Goal: Task Accomplishment & Management: Complete application form

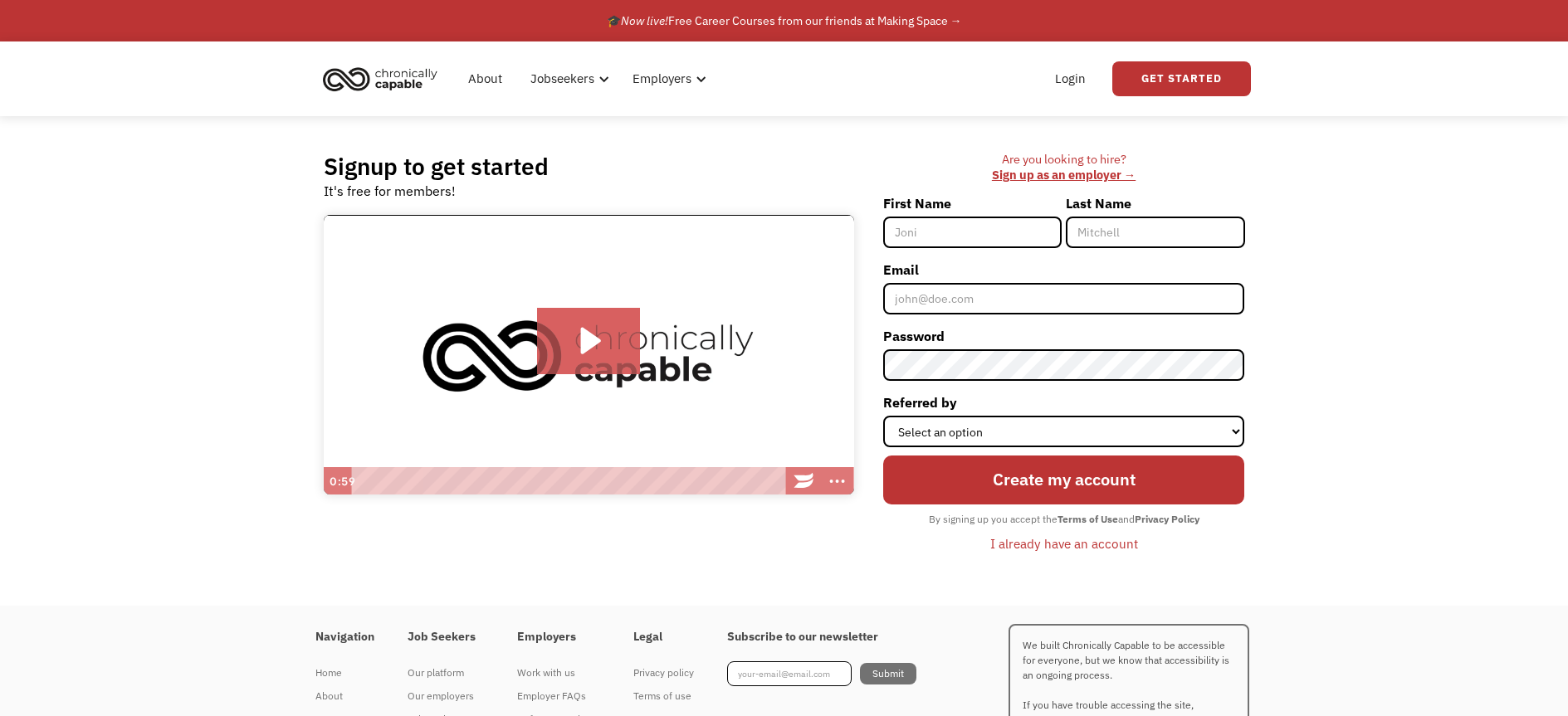
click at [913, 165] on div "Are you looking to hire? ‍ Sign up as an employer →" at bounding box center [1064, 166] width 361 height 30
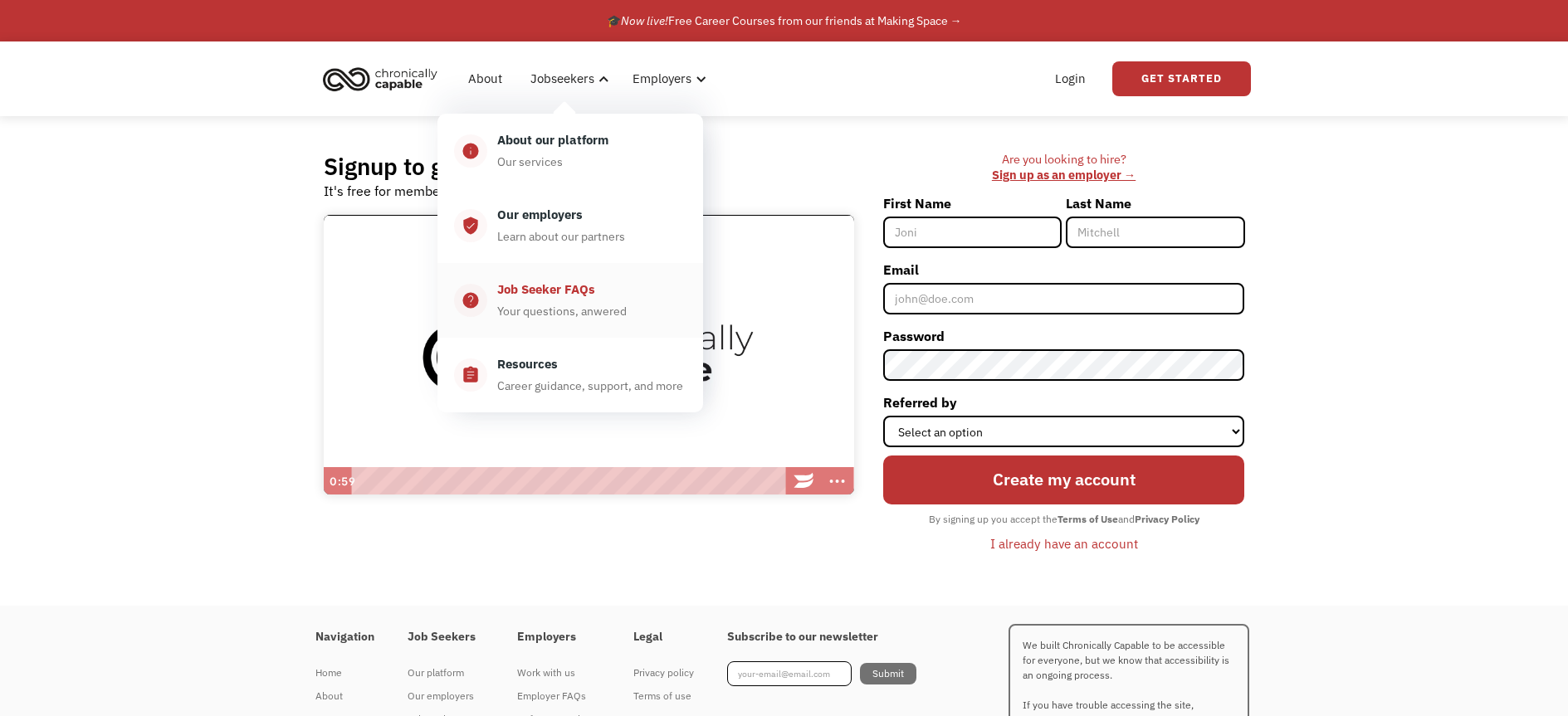
click at [509, 321] on div "Your questions, anwered" at bounding box center [561, 310] width 130 height 20
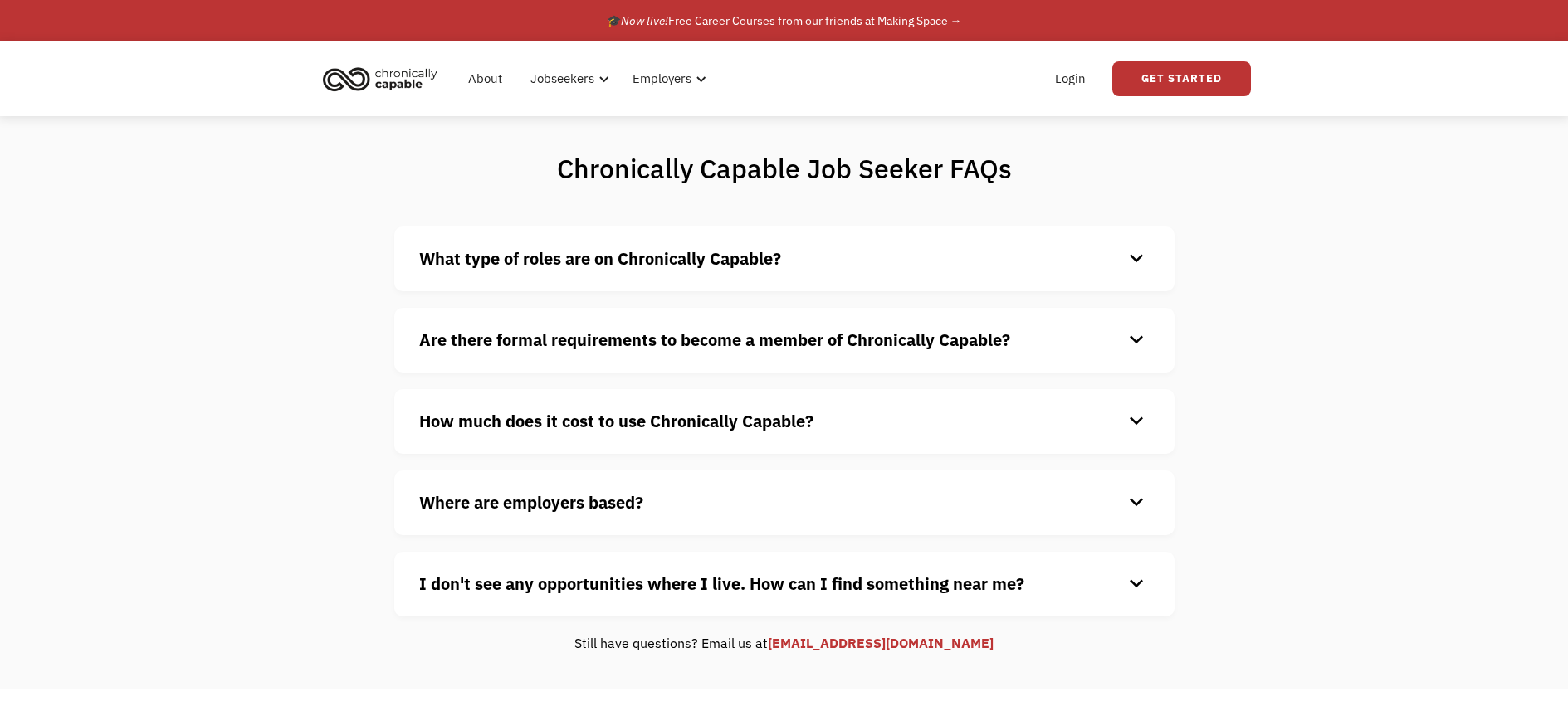
click at [766, 267] on strong "What type of roles are on Chronically Capable?" at bounding box center [600, 258] width 361 height 23
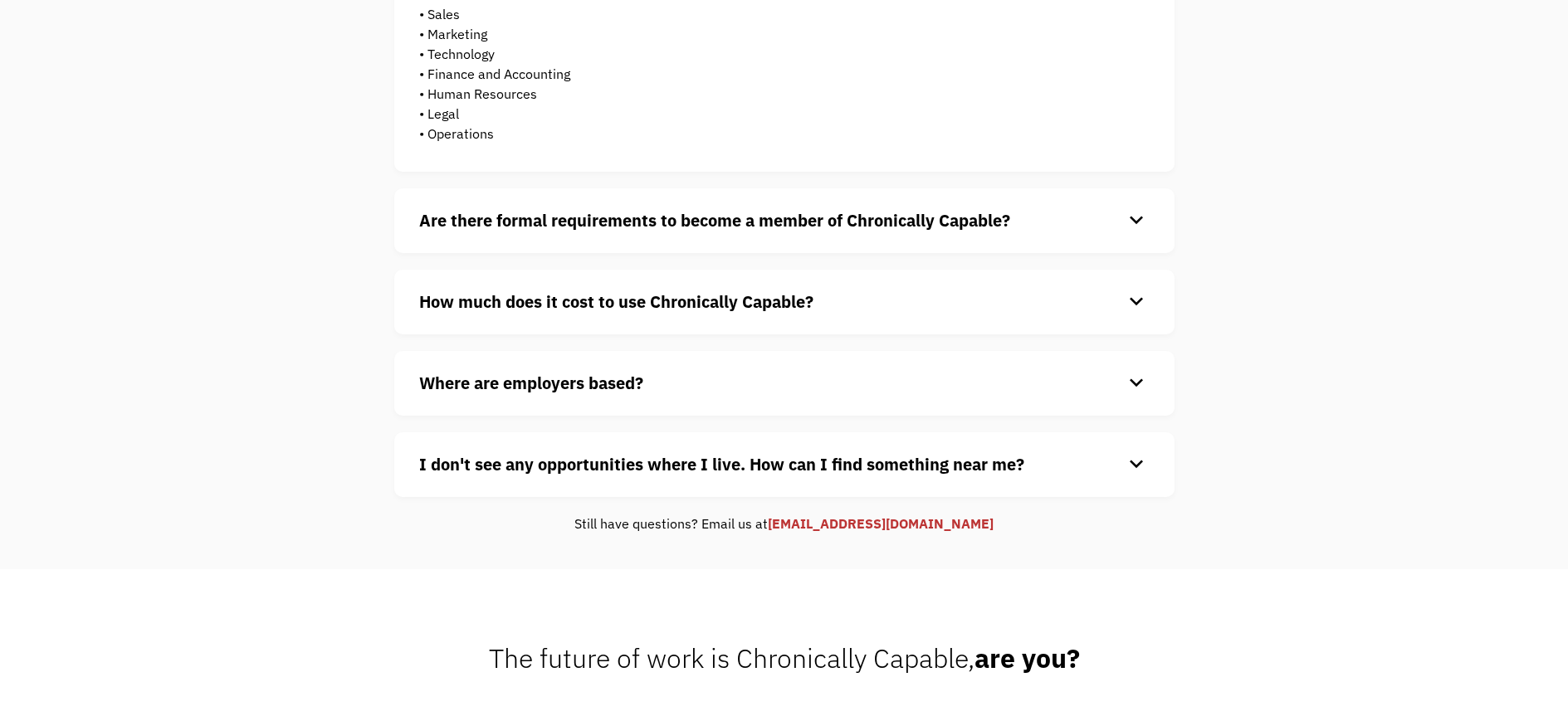
scroll to position [619, 0]
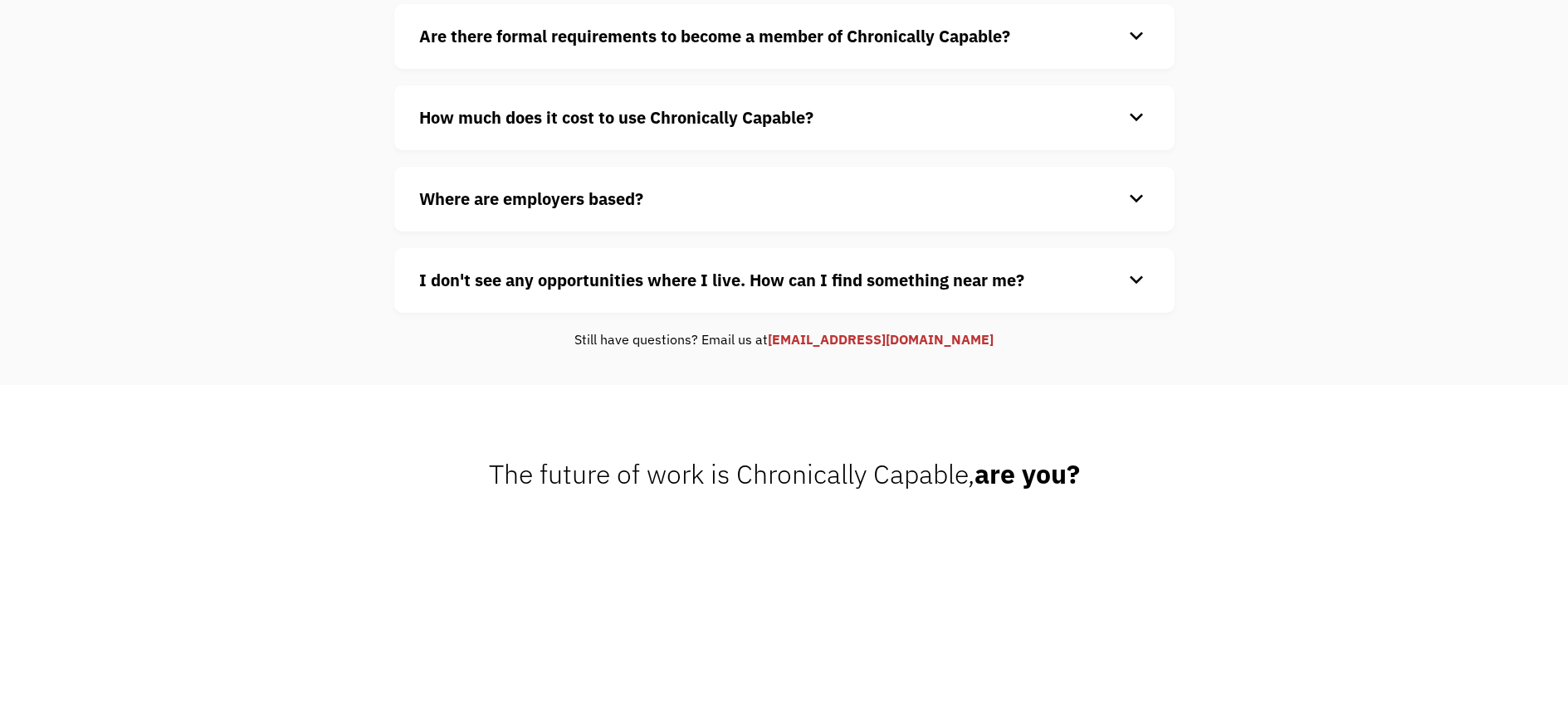
click at [728, 212] on h4 "Where are employers based?" at bounding box center [771, 199] width 704 height 25
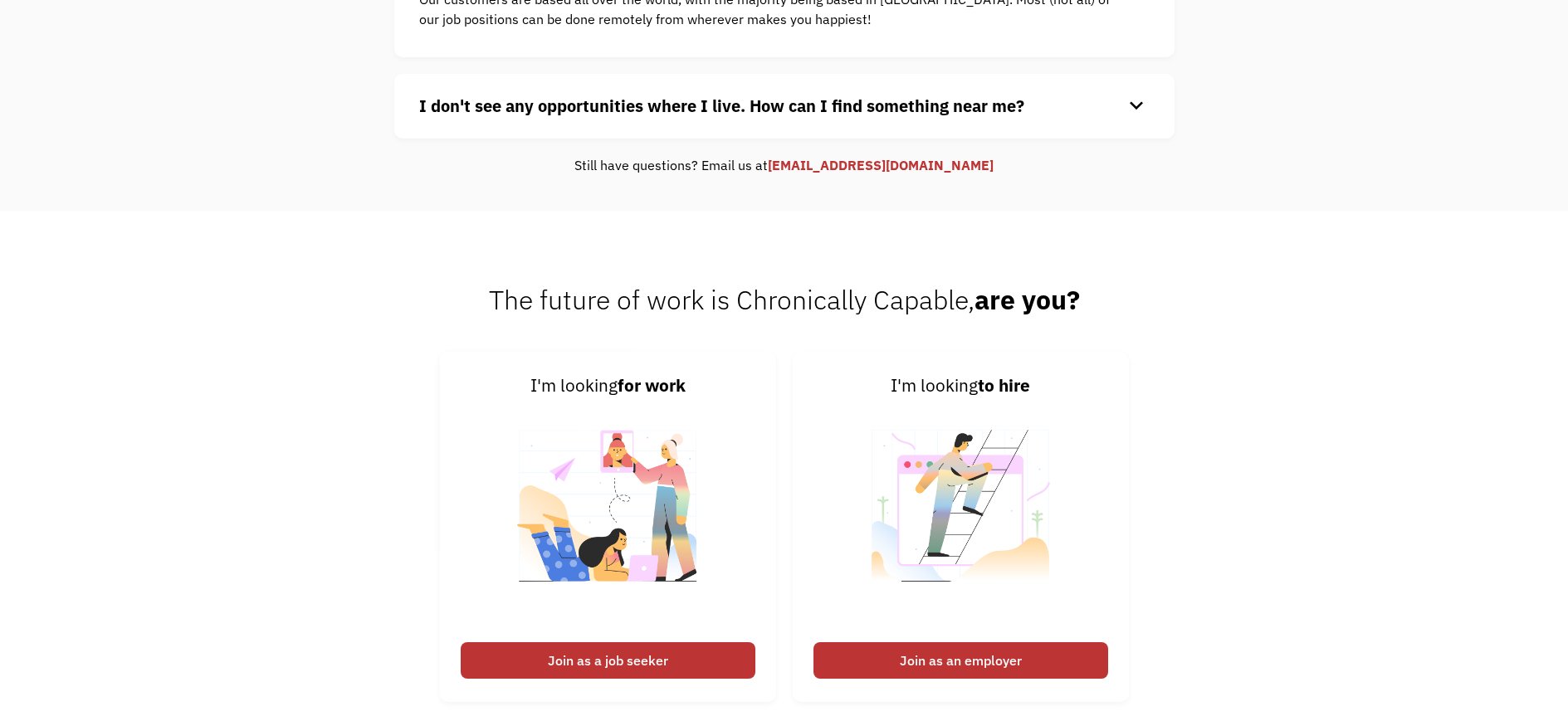
scroll to position [1311, 0]
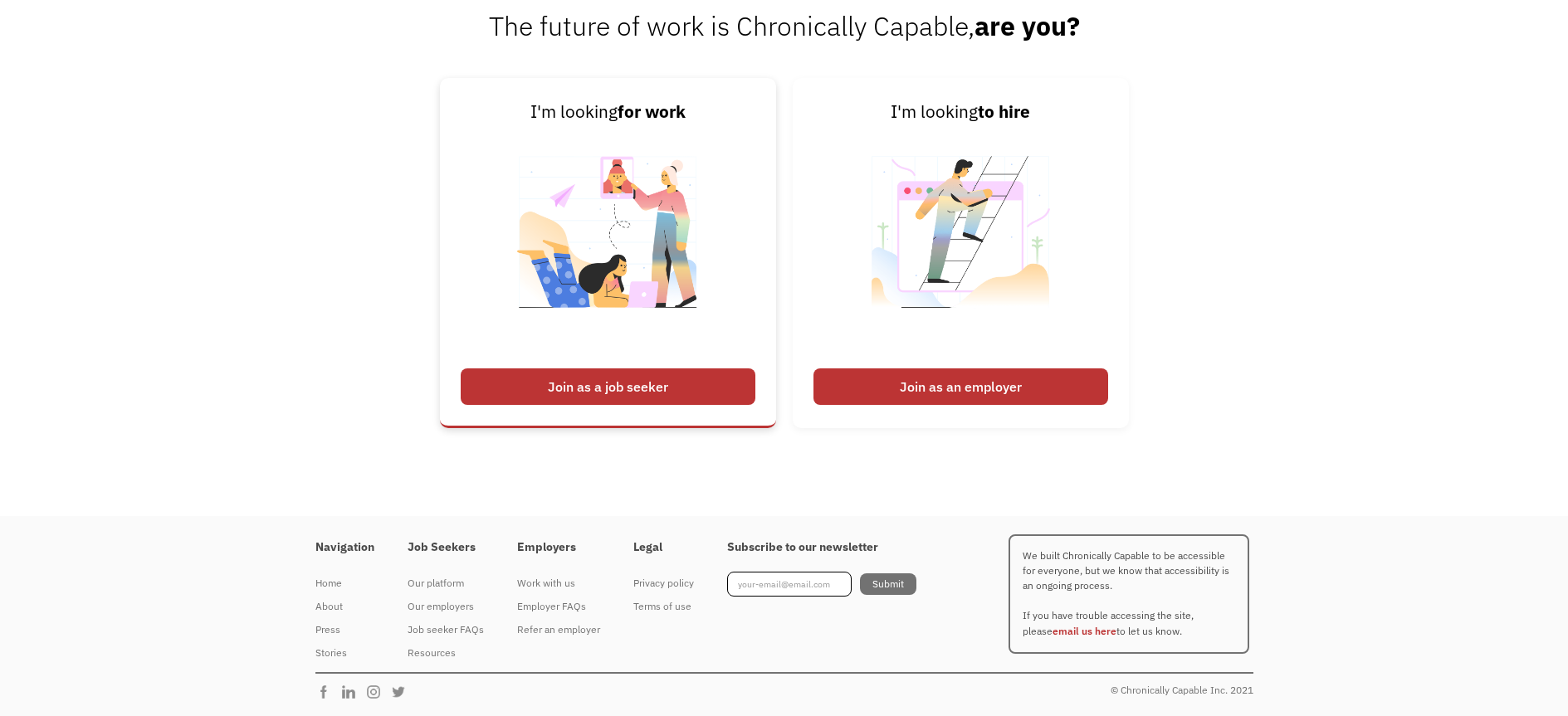
click at [593, 371] on div "Join as a job seeker" at bounding box center [608, 386] width 294 height 37
click at [561, 372] on div "Join as a job seeker" at bounding box center [608, 386] width 294 height 37
click at [604, 368] on div "Join as a job seeker" at bounding box center [608, 386] width 294 height 37
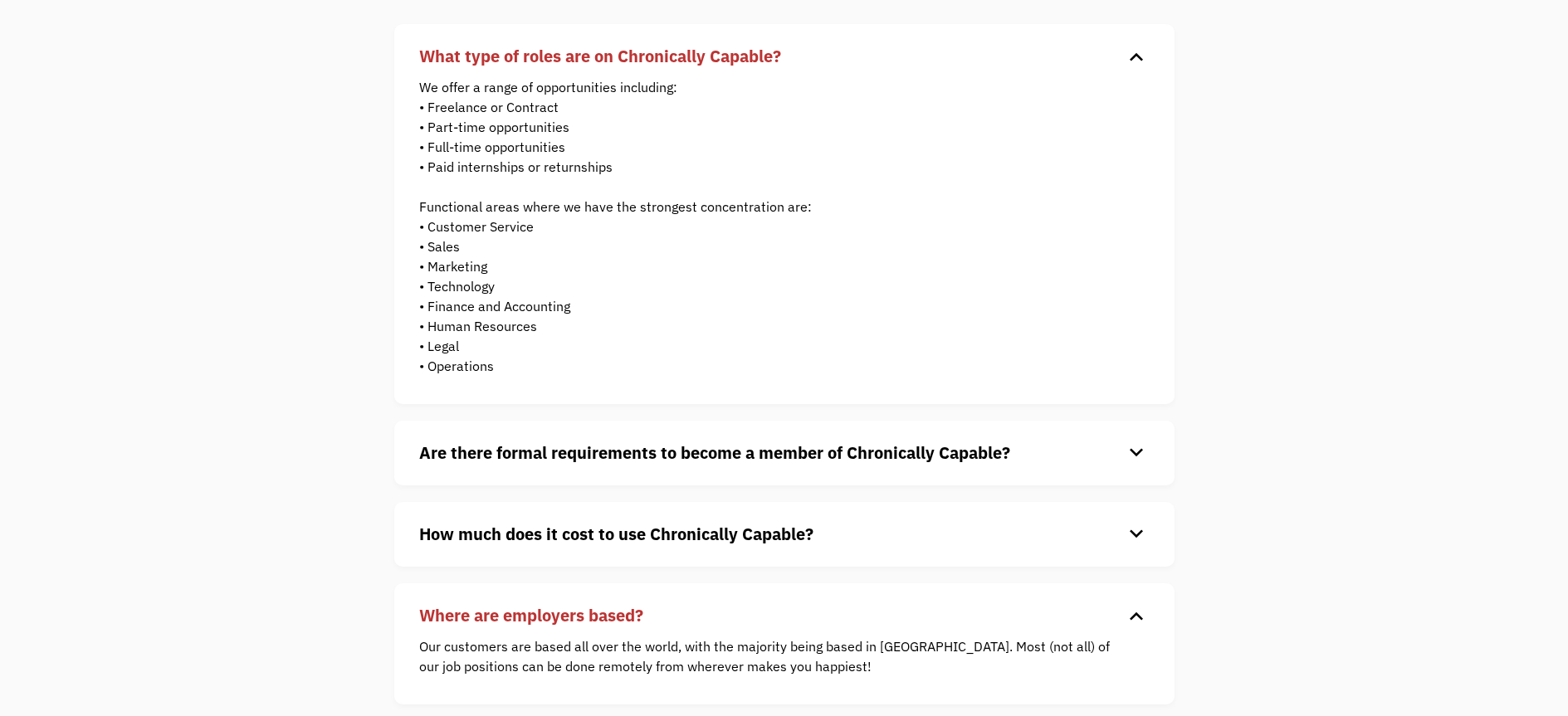
scroll to position [0, 0]
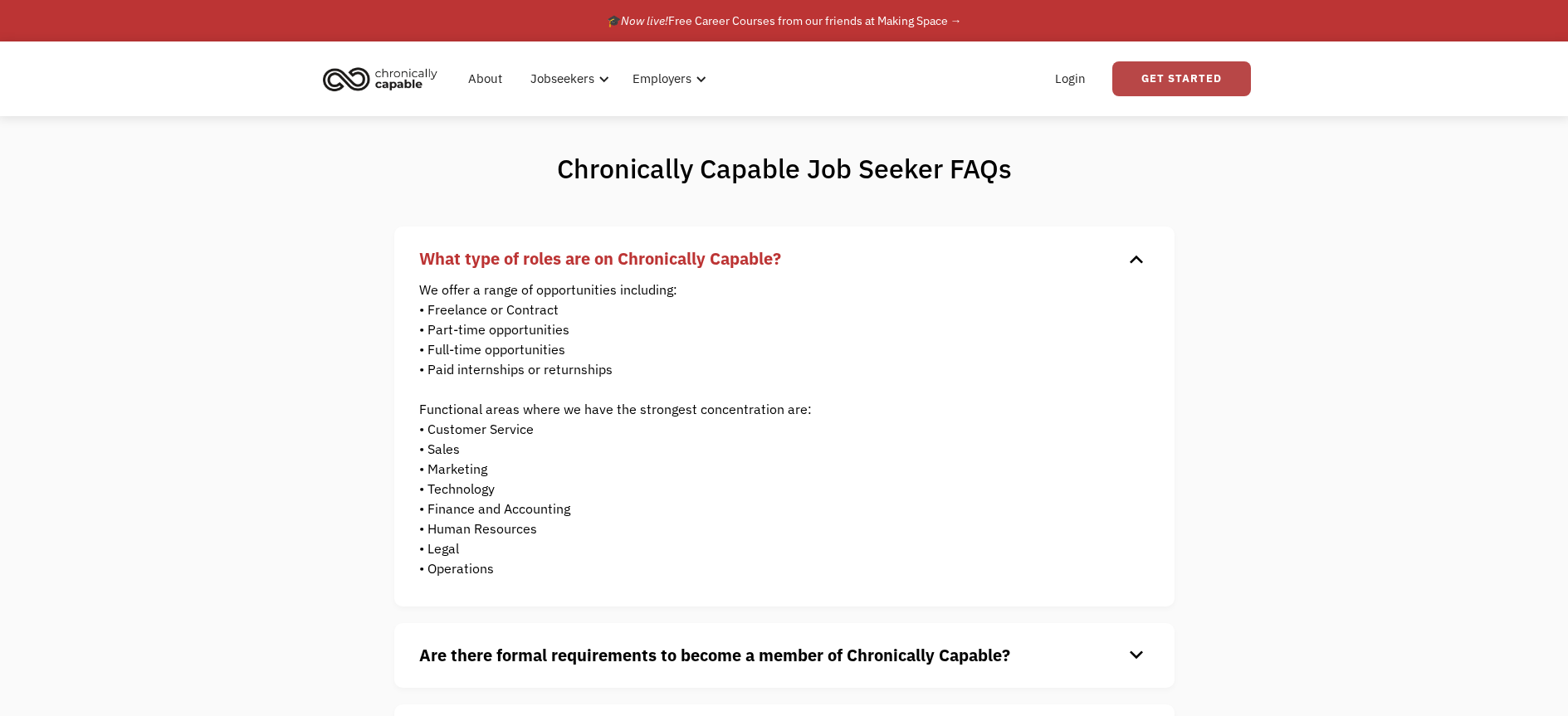
click at [1152, 77] on link "Get Started" at bounding box center [1181, 79] width 138 height 35
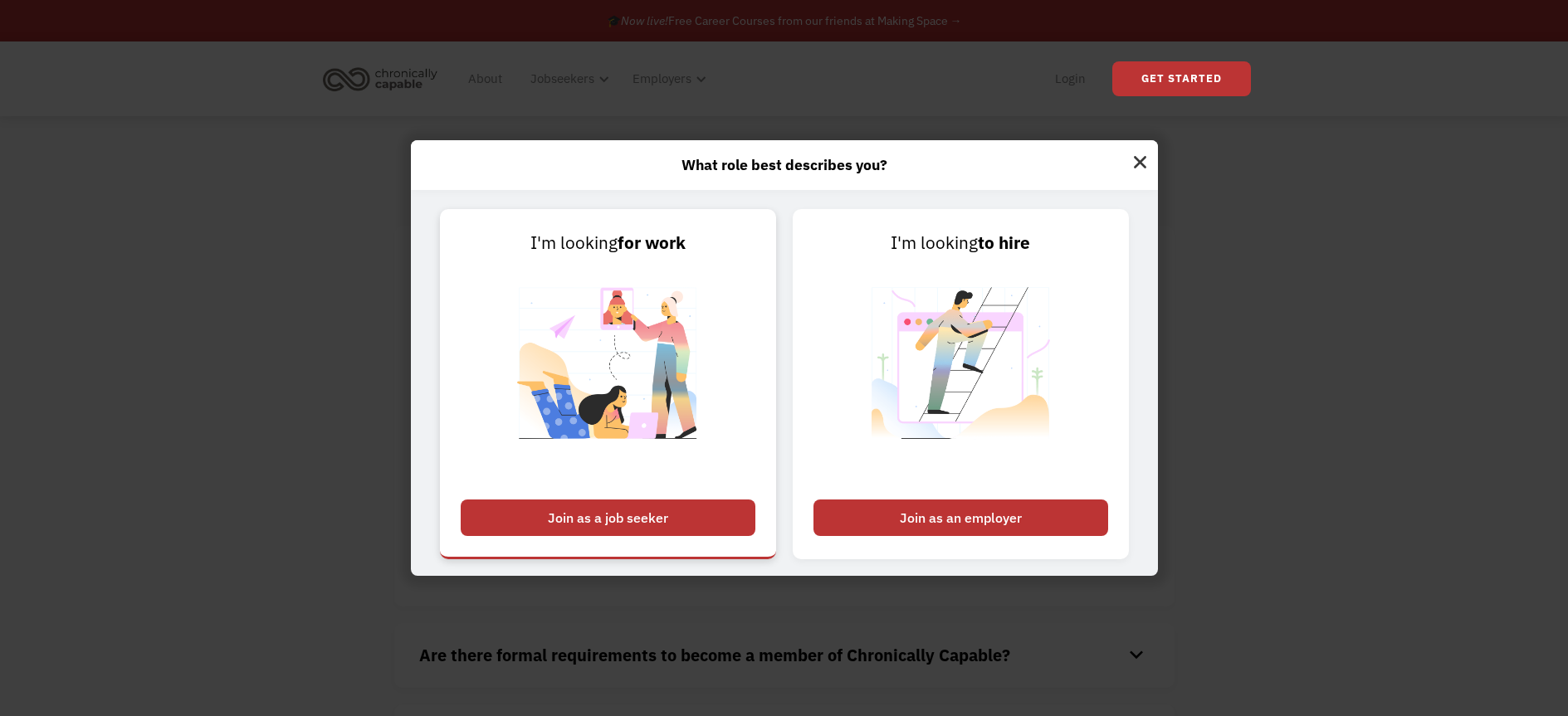
click at [586, 523] on div "Join as a job seeker" at bounding box center [608, 517] width 294 height 37
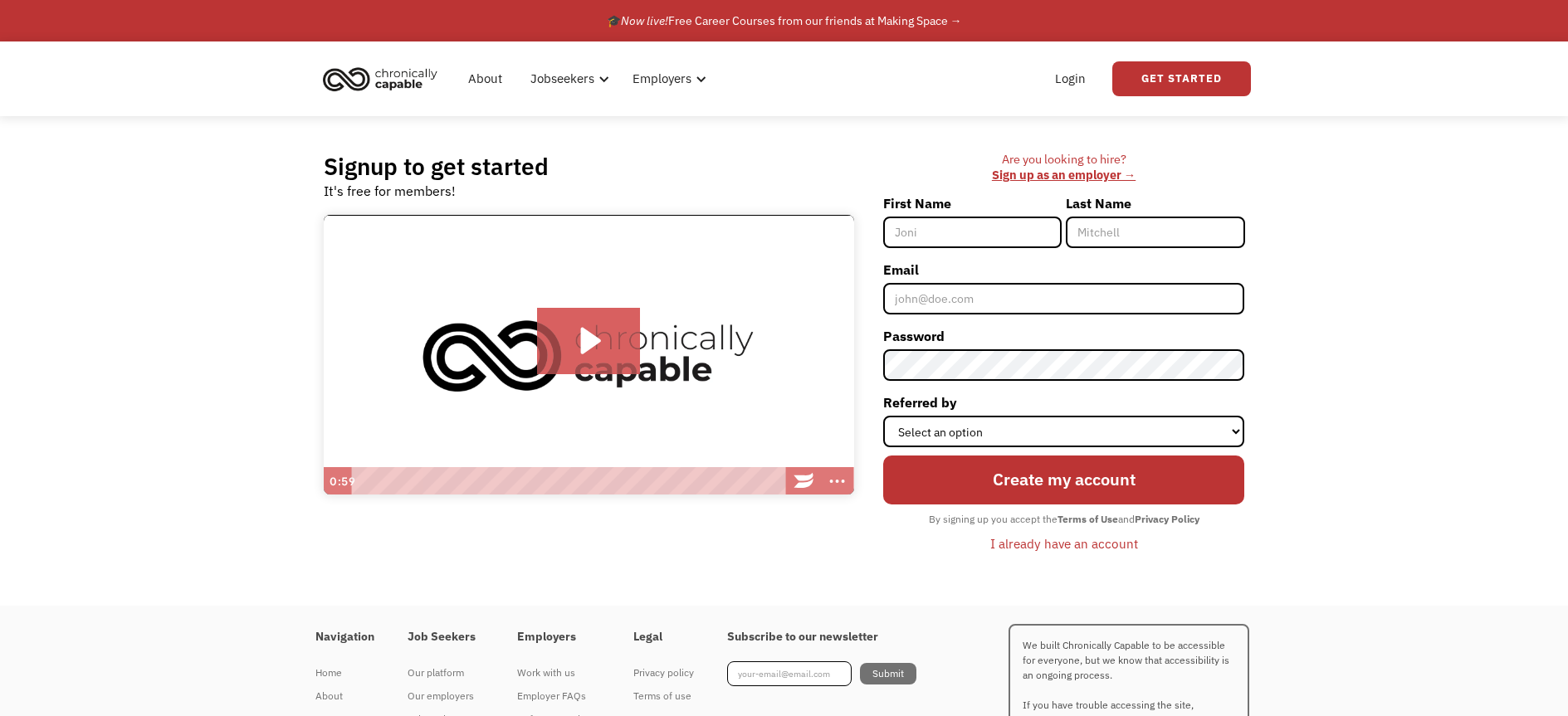
type input "[PERSON_NAME]"
type input "[EMAIL_ADDRESS][DOMAIN_NAME]"
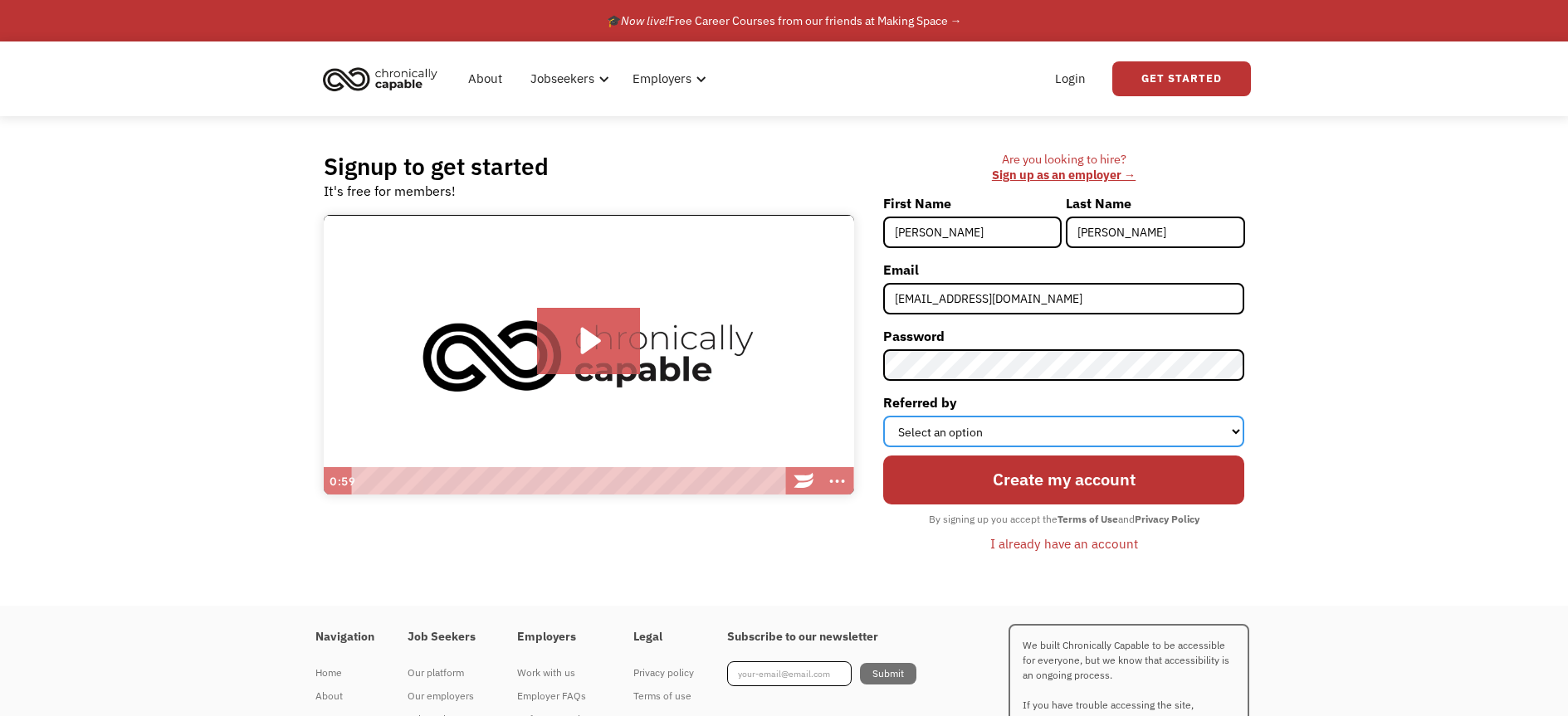
click at [961, 447] on select "Select an option Instagram Facebook Twitter Search Engine News Article Word of …" at bounding box center [1064, 430] width 361 height 31
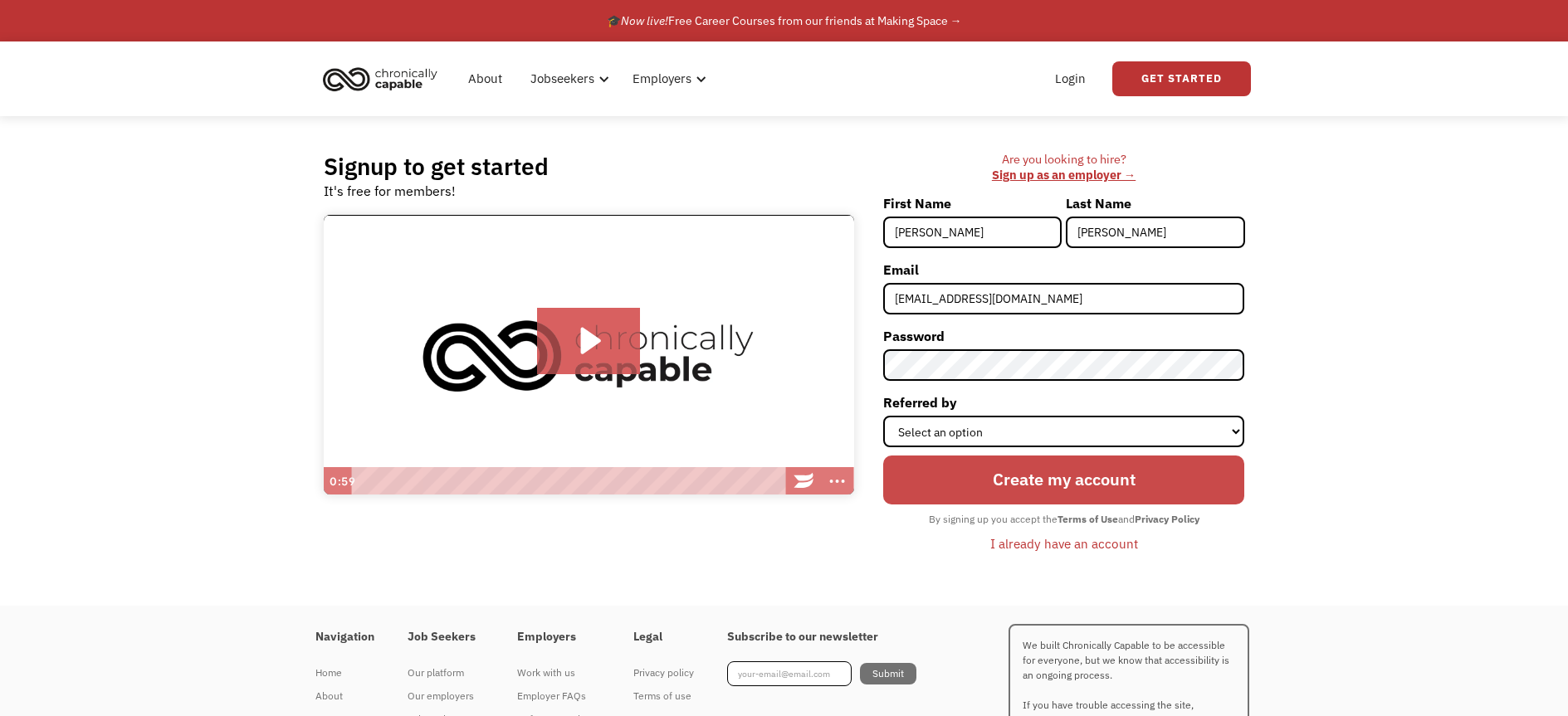
click at [1027, 504] on input "Create my account" at bounding box center [1064, 480] width 361 height 49
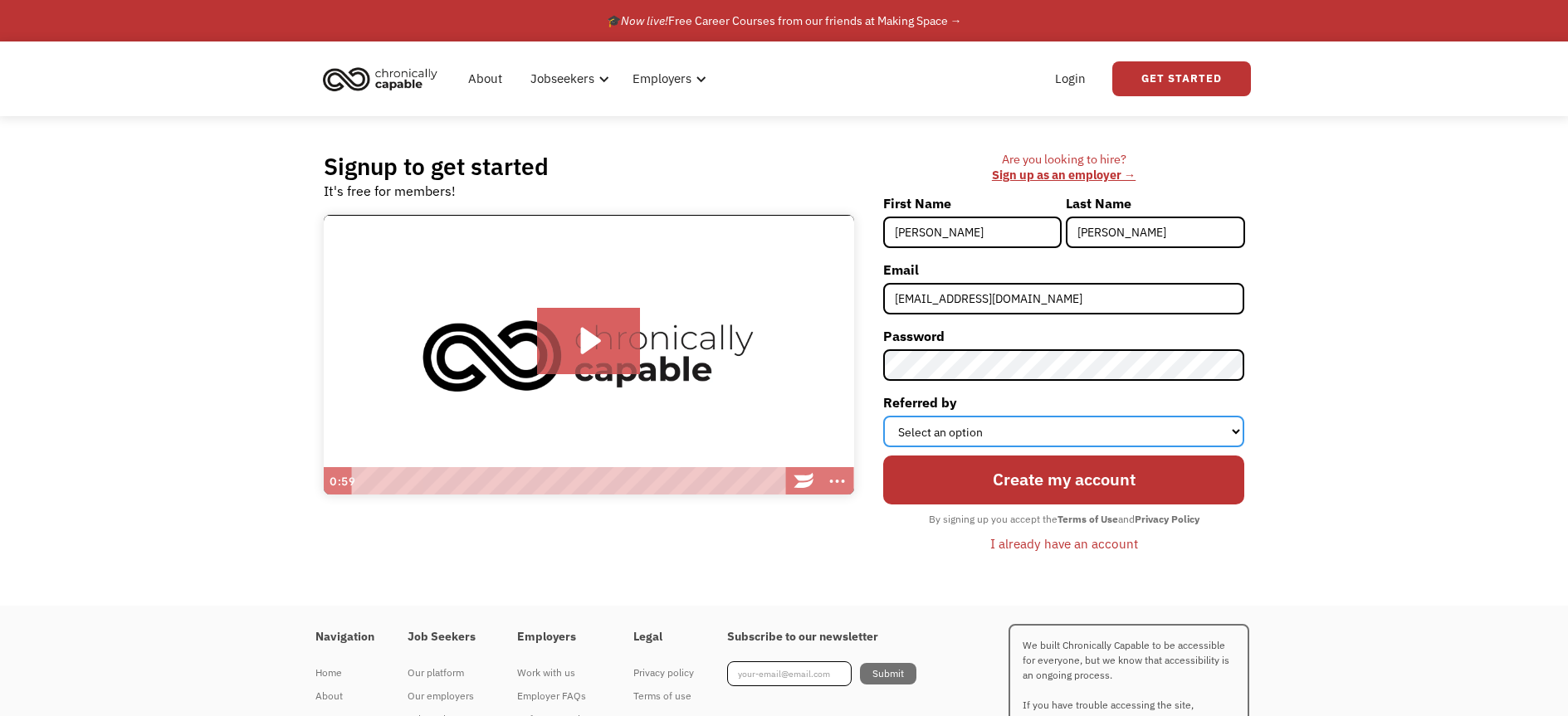
click at [939, 447] on select "Select an option Instagram Facebook Twitter Search Engine News Article Word of …" at bounding box center [1064, 430] width 361 height 31
select select "Other"
click at [883, 447] on select "Select an option Instagram Facebook Twitter Search Engine News Article Word of …" at bounding box center [1064, 430] width 361 height 31
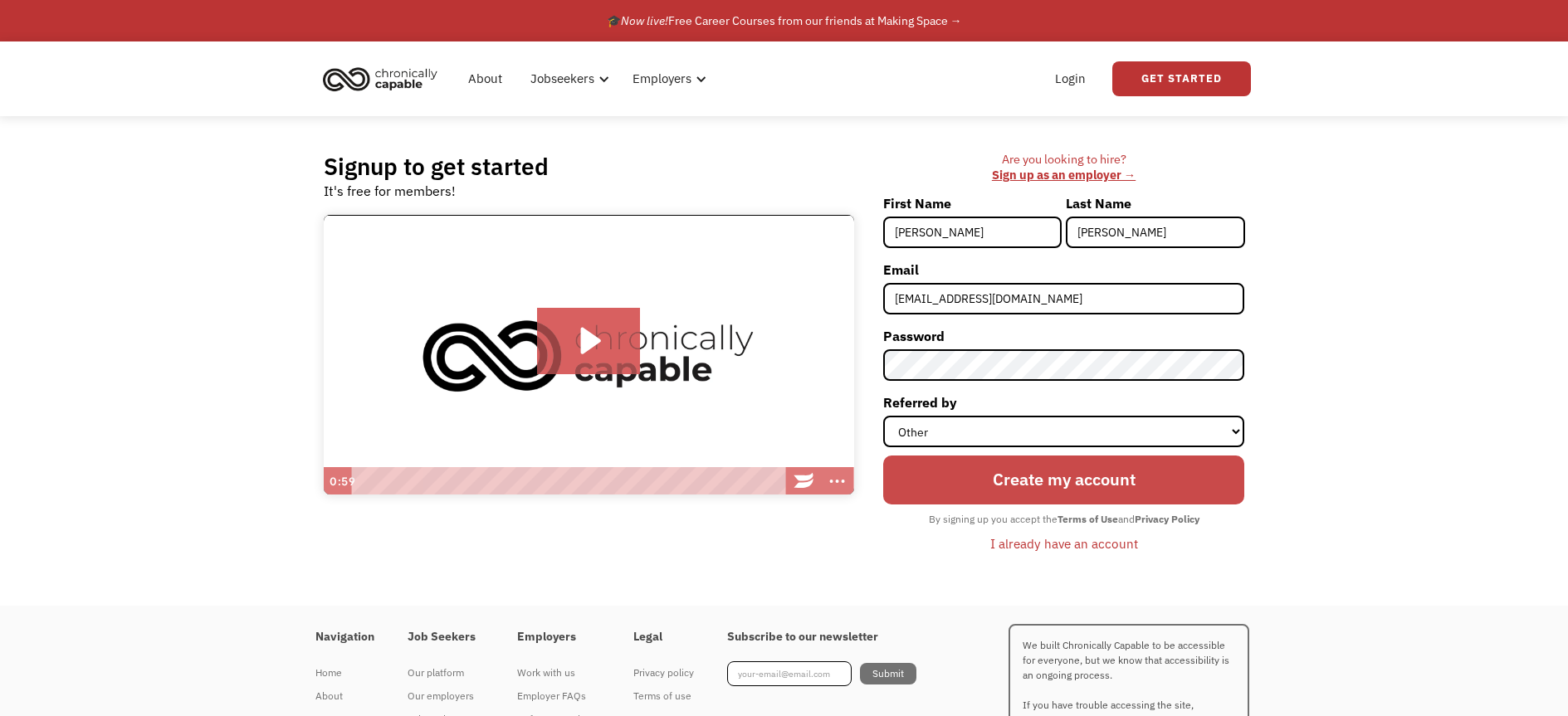
click at [980, 504] on input "Create my account" at bounding box center [1064, 480] width 361 height 49
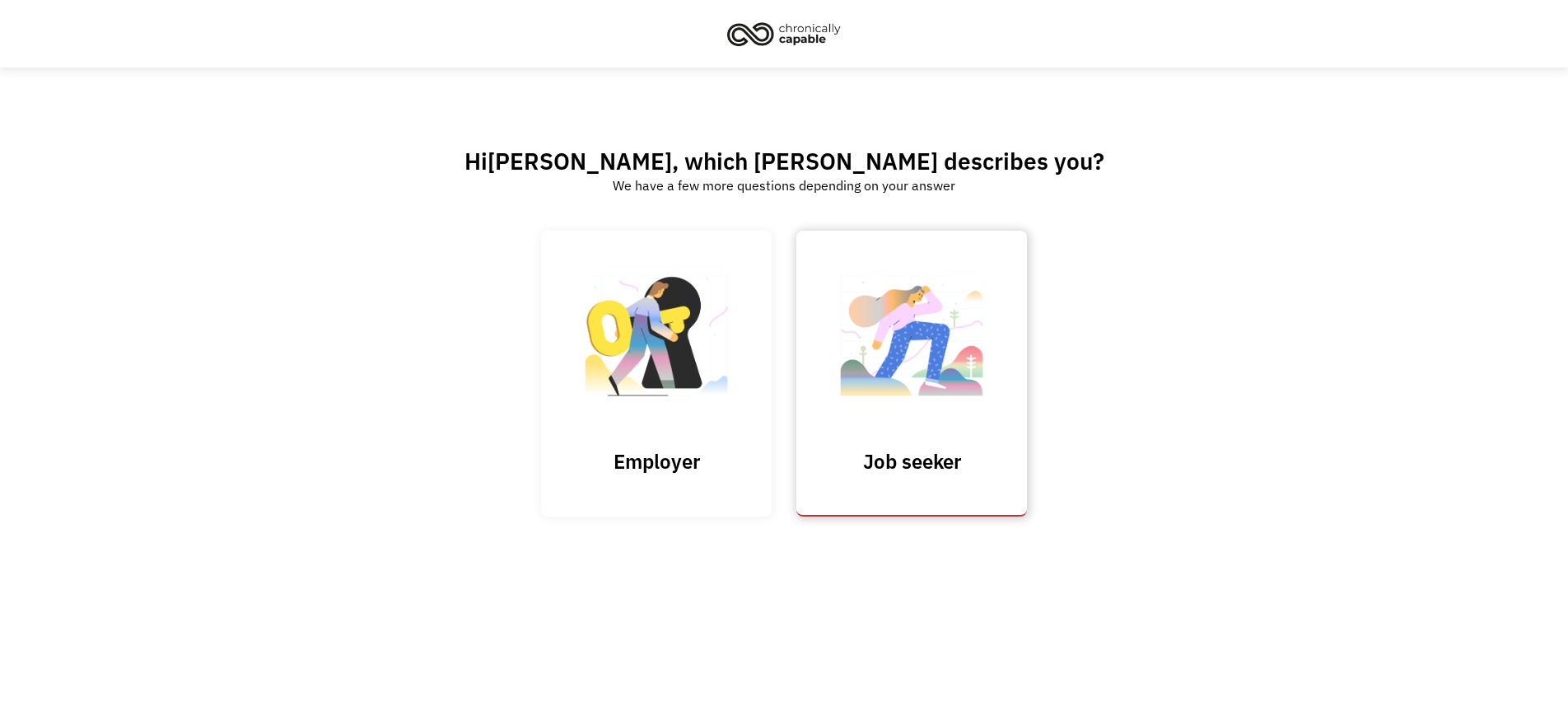
click at [904, 332] on img at bounding box center [911, 344] width 164 height 161
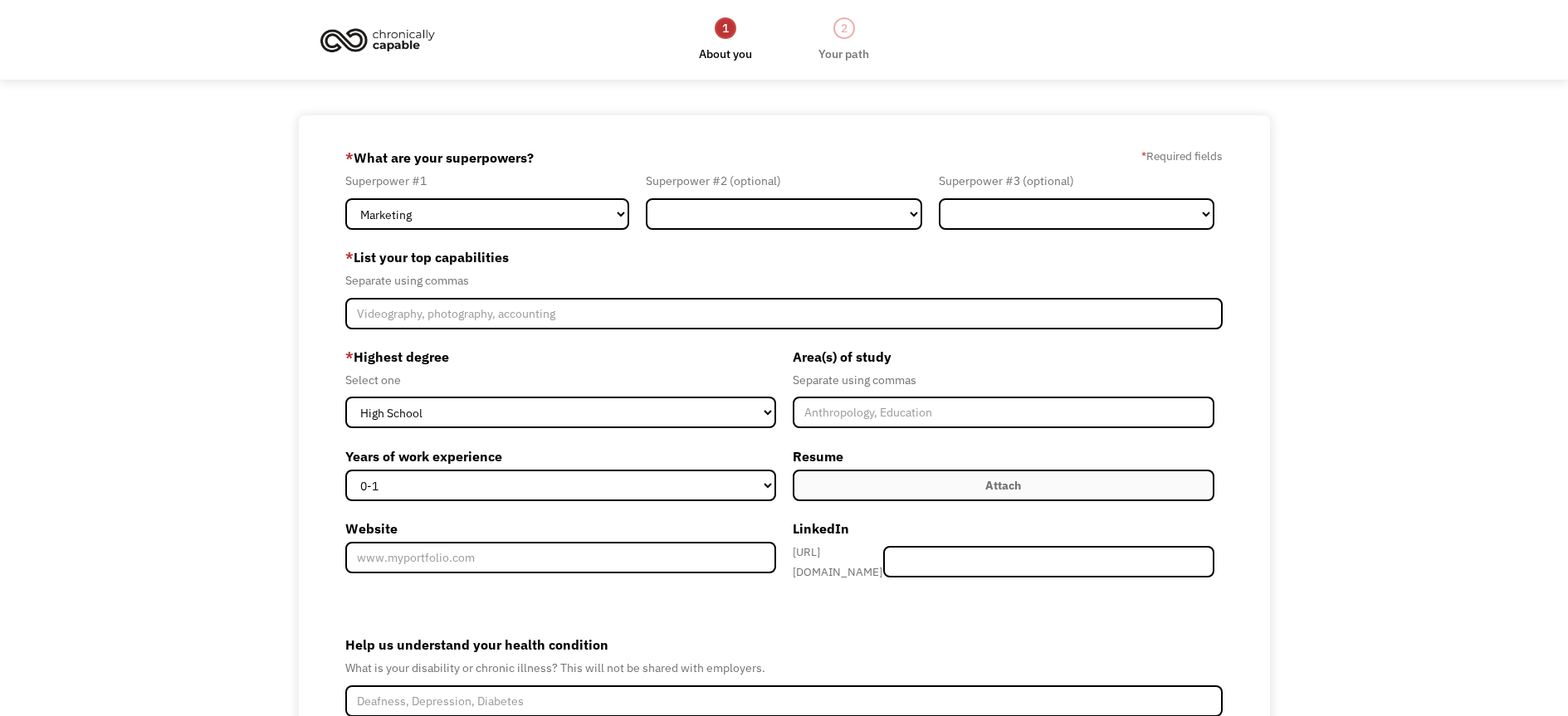
scroll to position [10, 0]
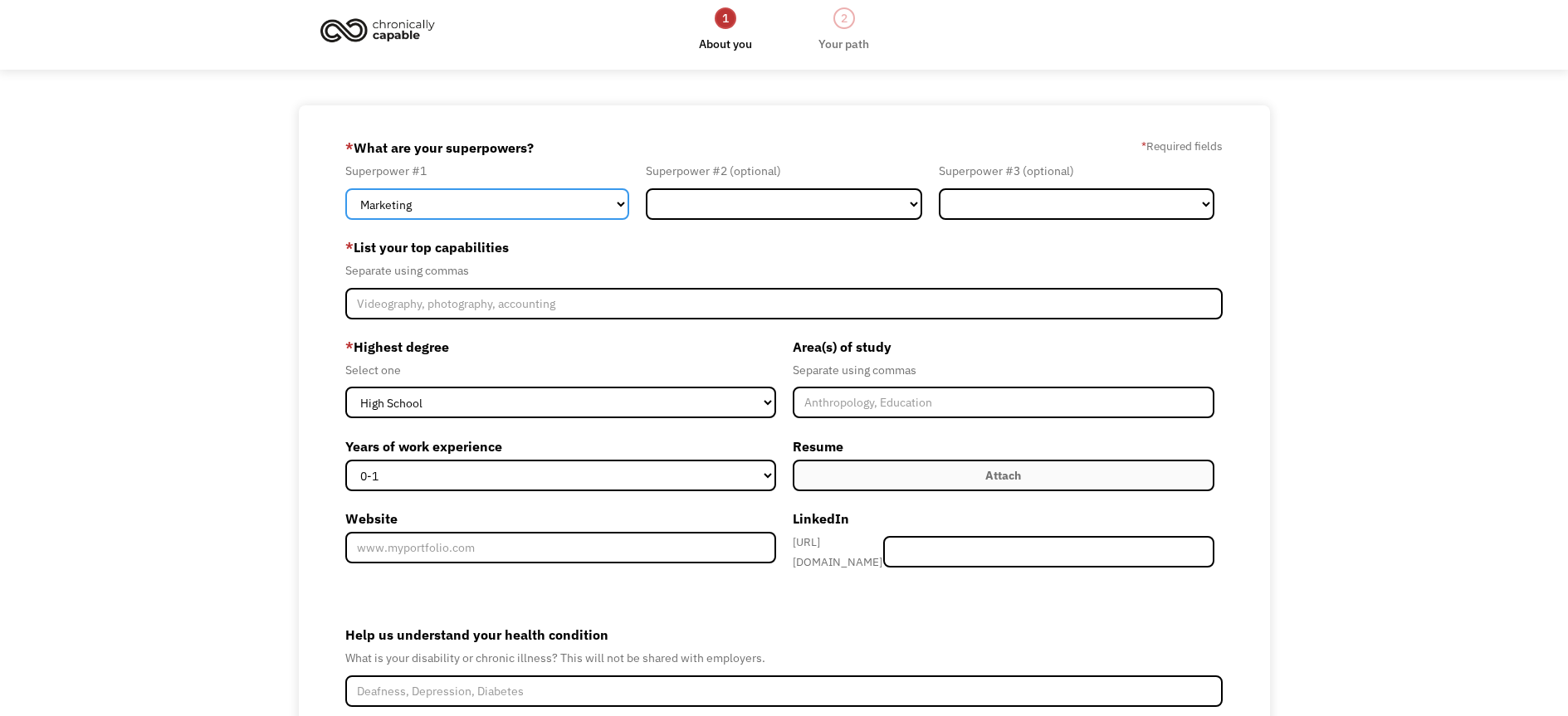
click at [580, 213] on select "Marketing Human Resources Finance Technology Operations Sales Industrial & Manu…" at bounding box center [487, 203] width 284 height 31
click at [345, 204] on select "Marketing Human Resources Finance Technology Operations Sales Industrial & Manu…" at bounding box center [487, 203] width 284 height 31
click at [595, 219] on select "Marketing Human Resources Finance Technology Operations Sales Industrial & Manu…" at bounding box center [487, 203] width 284 height 31
select select "Communications & Public Relations"
click at [345, 204] on select "Marketing Human Resources Finance Technology Operations Sales Industrial & Manu…" at bounding box center [487, 203] width 284 height 31
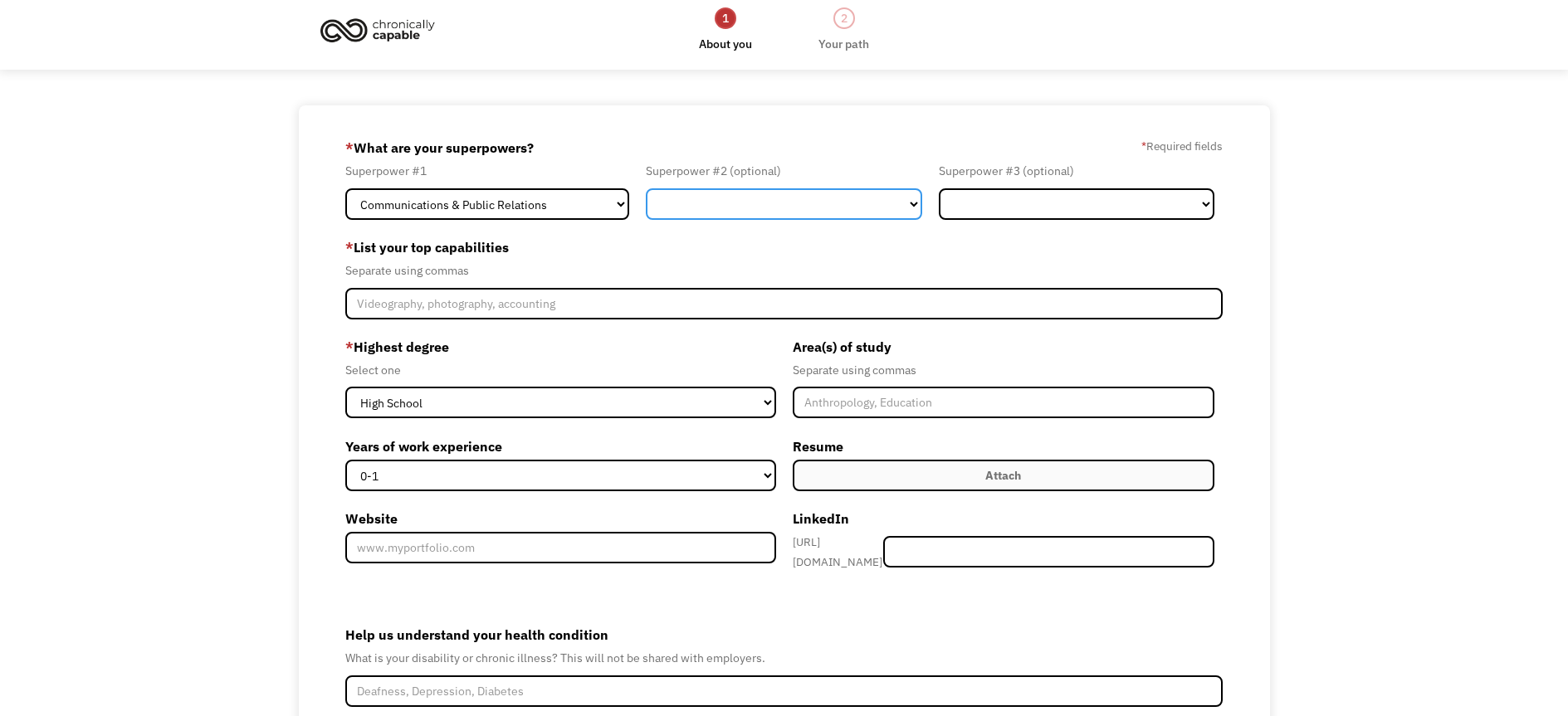
click at [734, 219] on select "Marketing Human Resources Finance Technology Operations Sales Industrial & Manu…" at bounding box center [783, 203] width 275 height 31
select select "Operations"
click at [645, 204] on select "Marketing Human Resources Finance Technology Operations Sales Industrial & Manu…" at bounding box center [783, 203] width 275 height 31
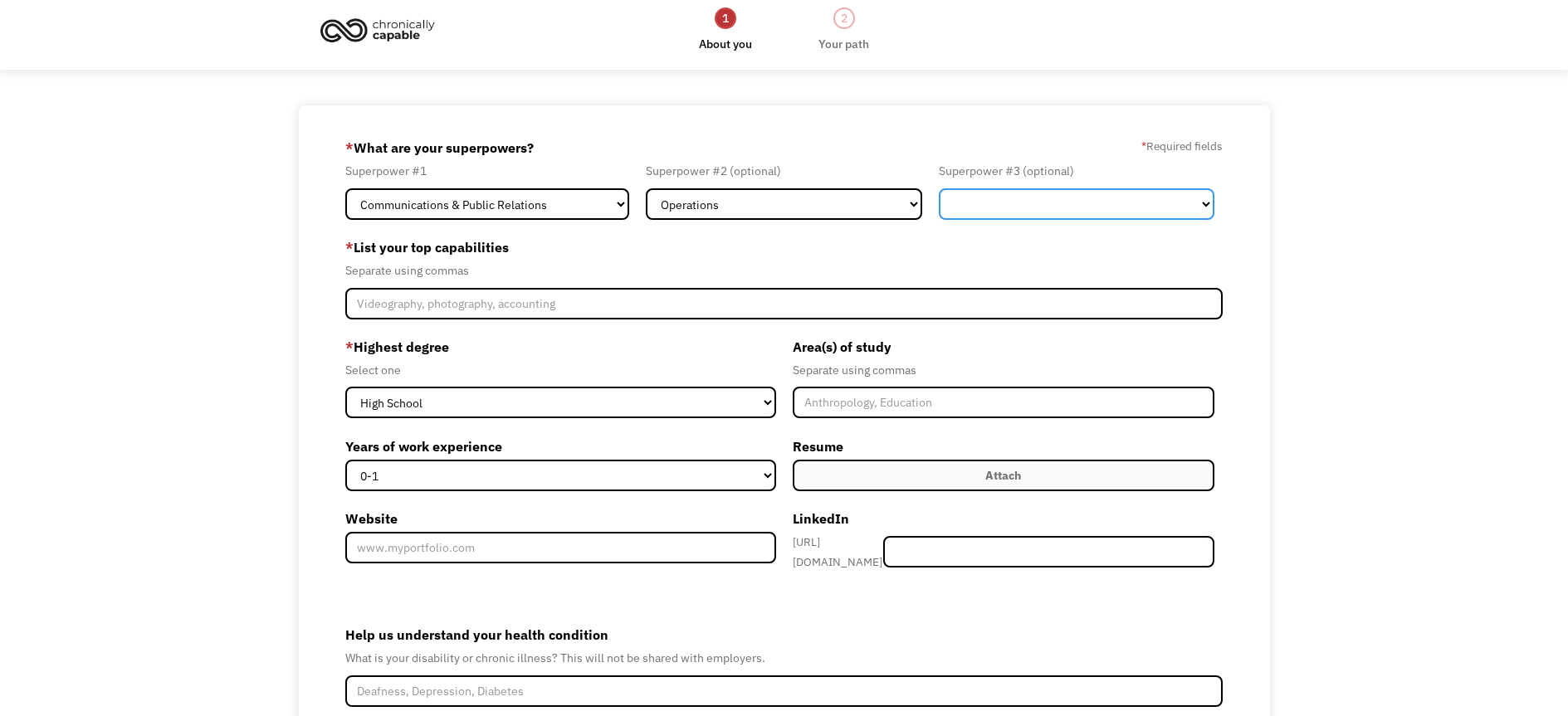
click at [958, 218] on select "Marketing Human Resources Finance Technology Operations Sales Industrial & Manu…" at bounding box center [1076, 203] width 275 height 31
select select "Technology"
click at [939, 204] on select "Marketing Human Resources Finance Technology Operations Sales Industrial & Manu…" at bounding box center [1076, 203] width 275 height 31
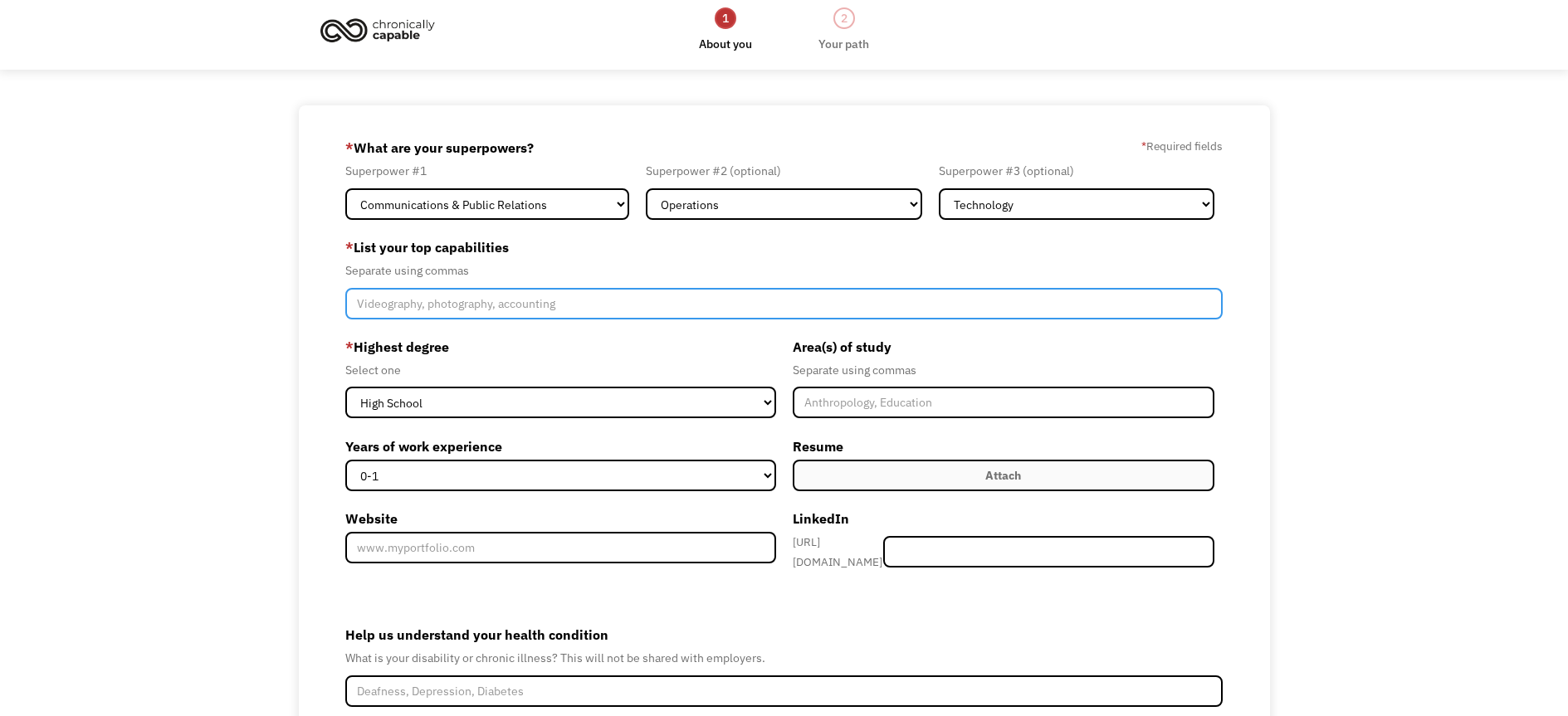
click at [450, 320] on input "Member-Create-Step1" at bounding box center [784, 303] width 877 height 31
type input "Broadcasting, Video, Film, Entertainment, Live Events, Budgeting, Managing, Ven…"
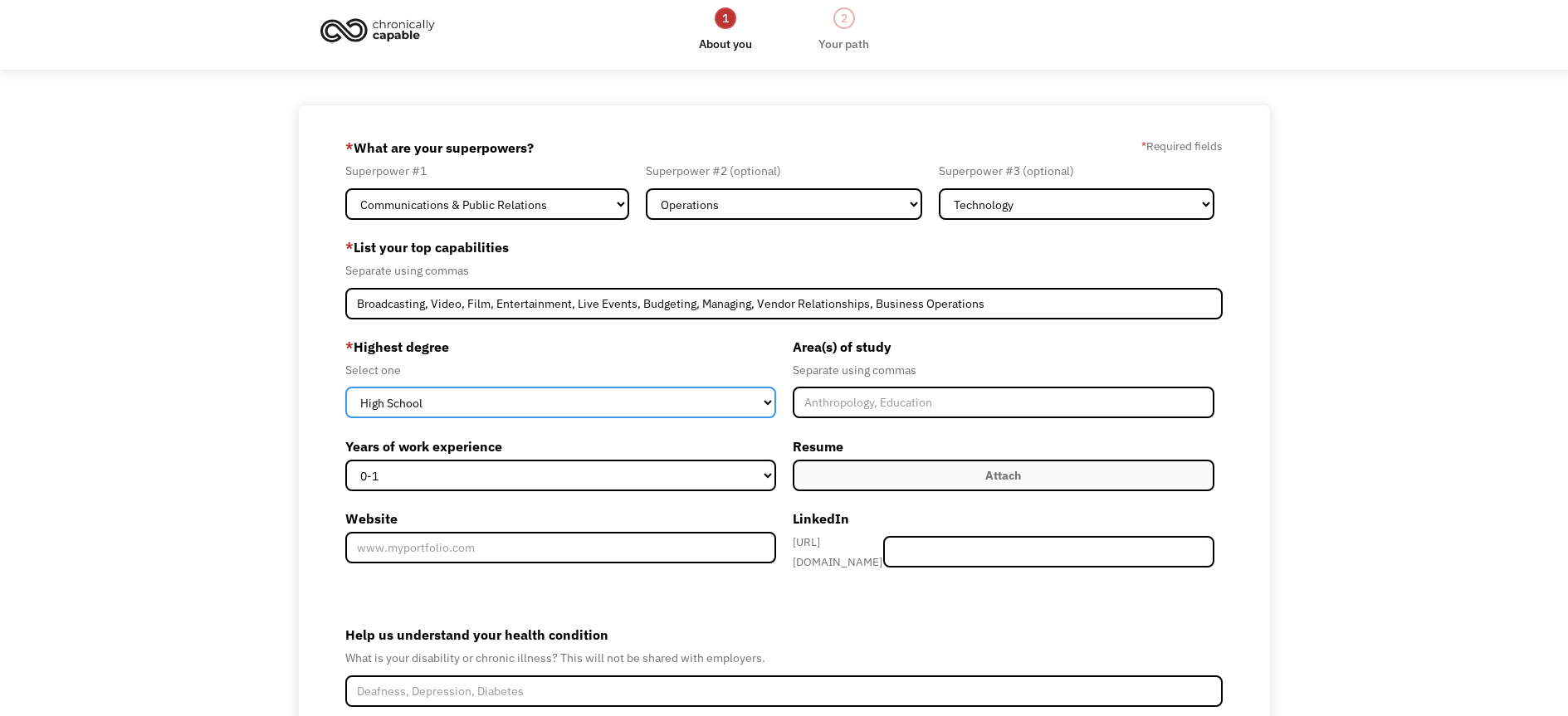
click at [476, 418] on select "High School Associates Bachelors Master's PhD" at bounding box center [560, 402] width 430 height 31
select select "bachelors"
click at [345, 418] on select "High School Associates Bachelors Master's PhD" at bounding box center [560, 402] width 430 height 31
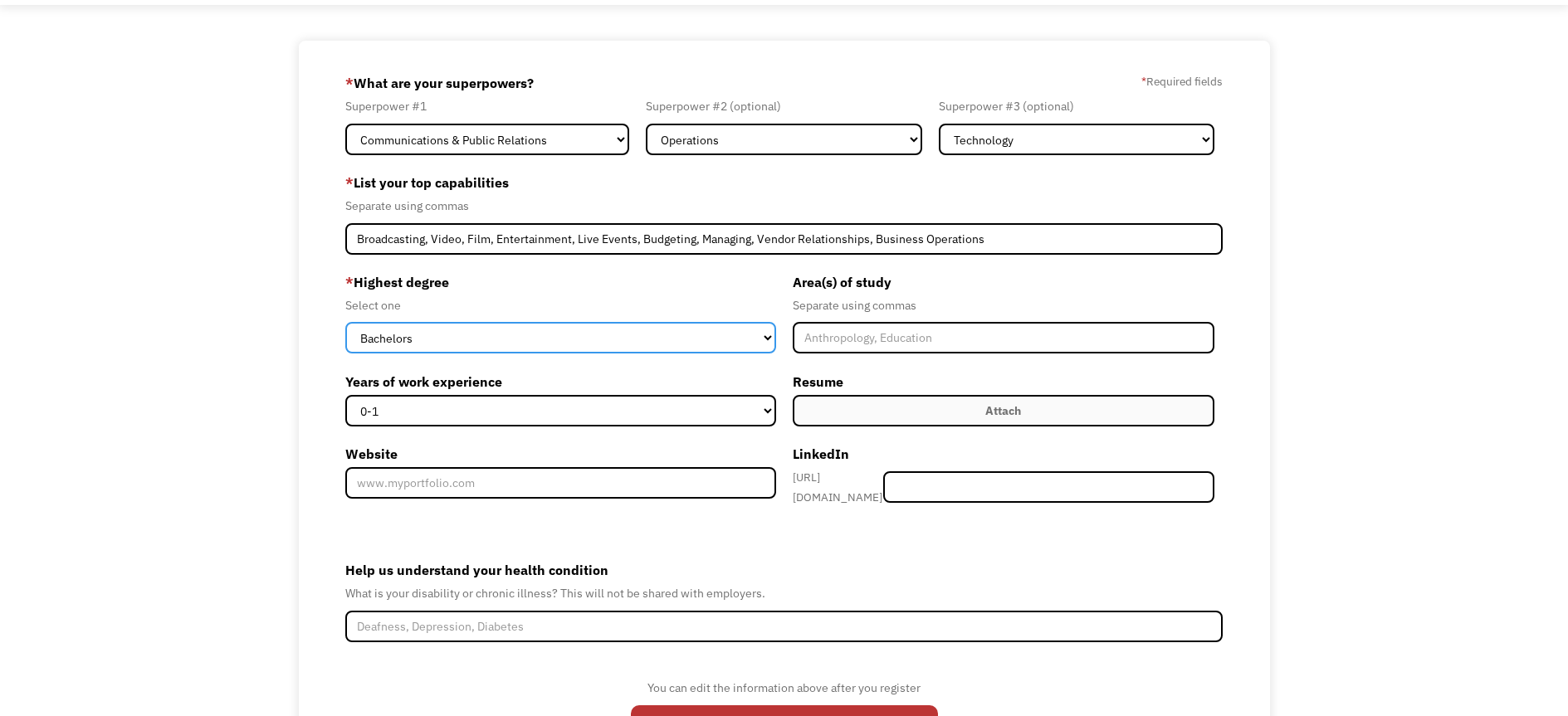
scroll to position [156, 0]
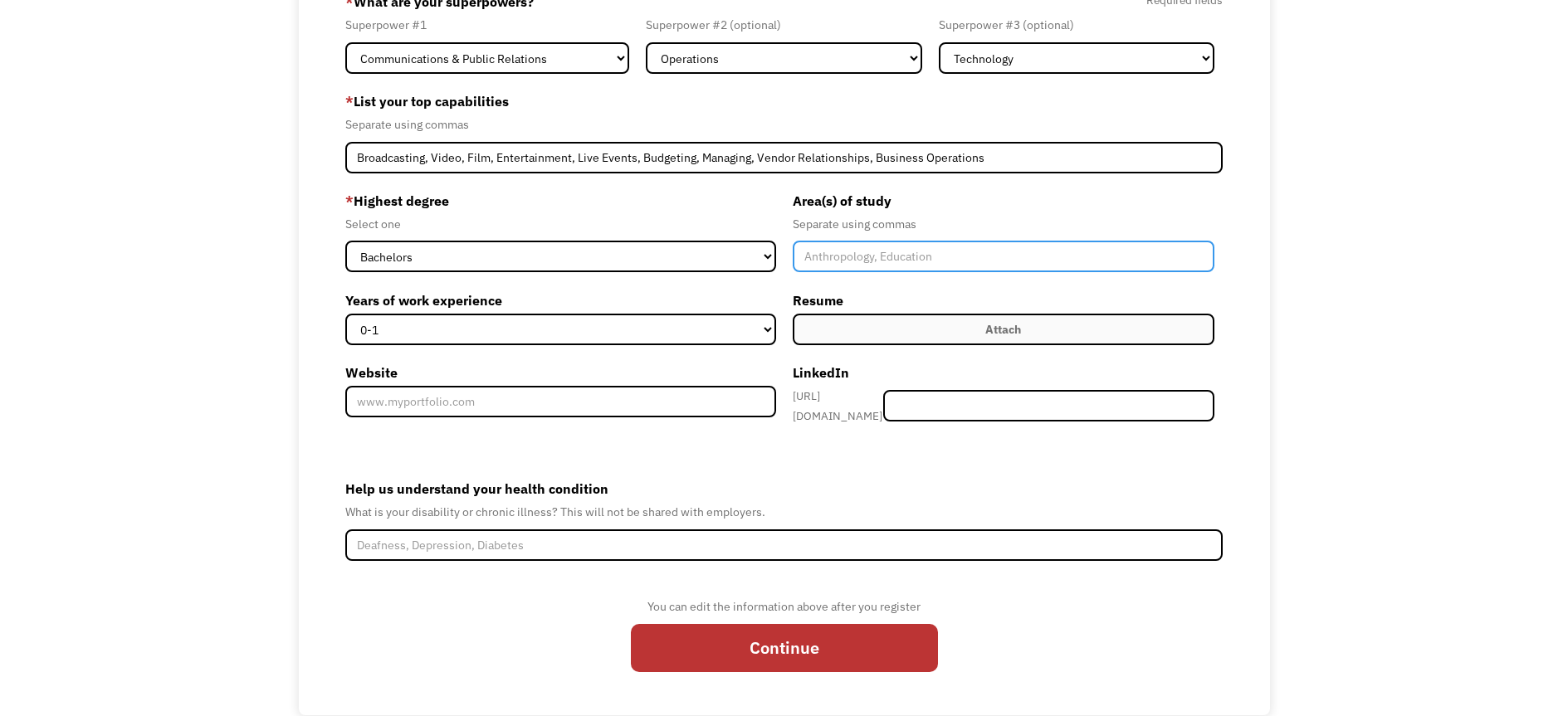
click at [856, 272] on input "Member-Create-Step1" at bounding box center [1004, 255] width 422 height 31
type input "English, Broadcasting, Public Relations"
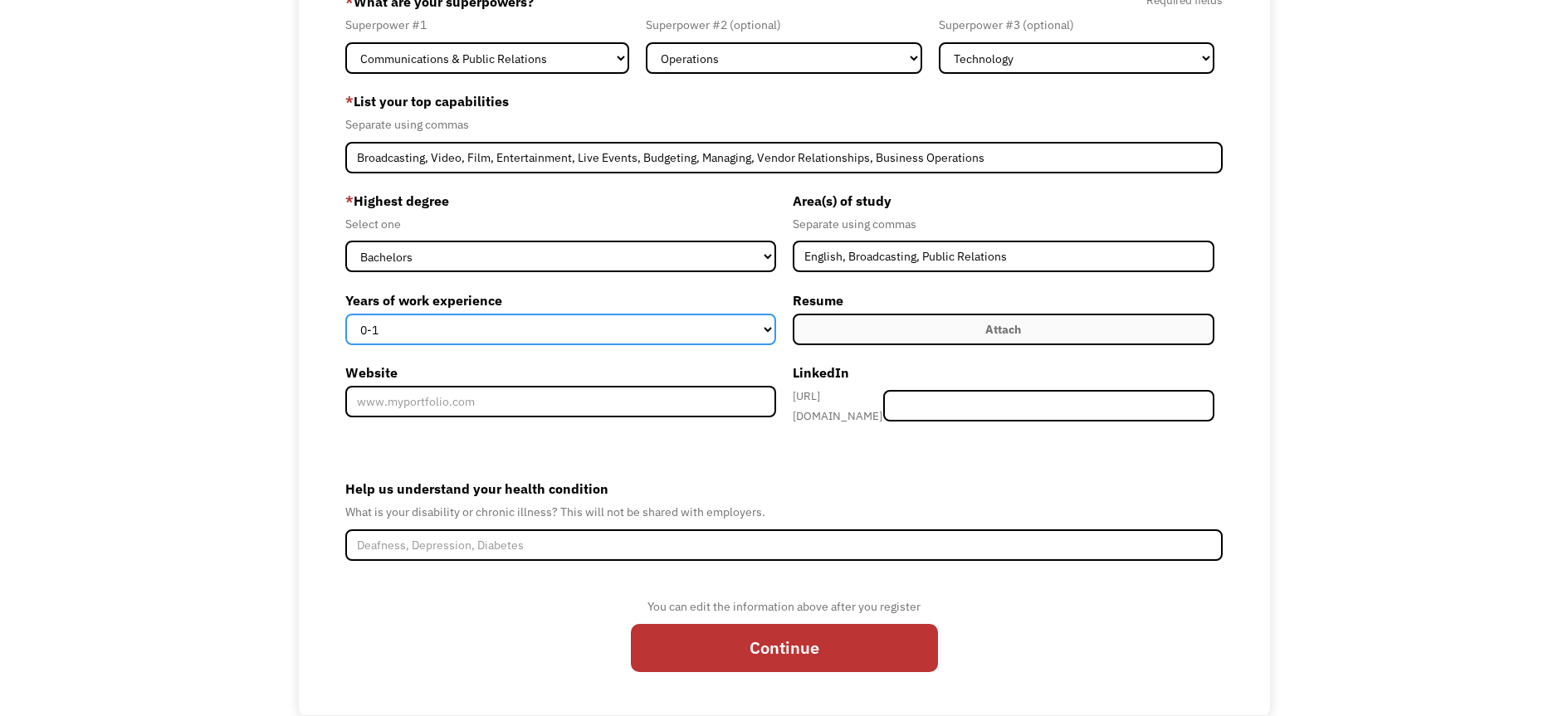
click at [745, 345] on select "0-1 2-4 5-10 11-15 15+" at bounding box center [560, 329] width 430 height 31
select select "15+"
click at [345, 345] on select "0-1 2-4 5-10 11-15 15+" at bounding box center [560, 329] width 430 height 31
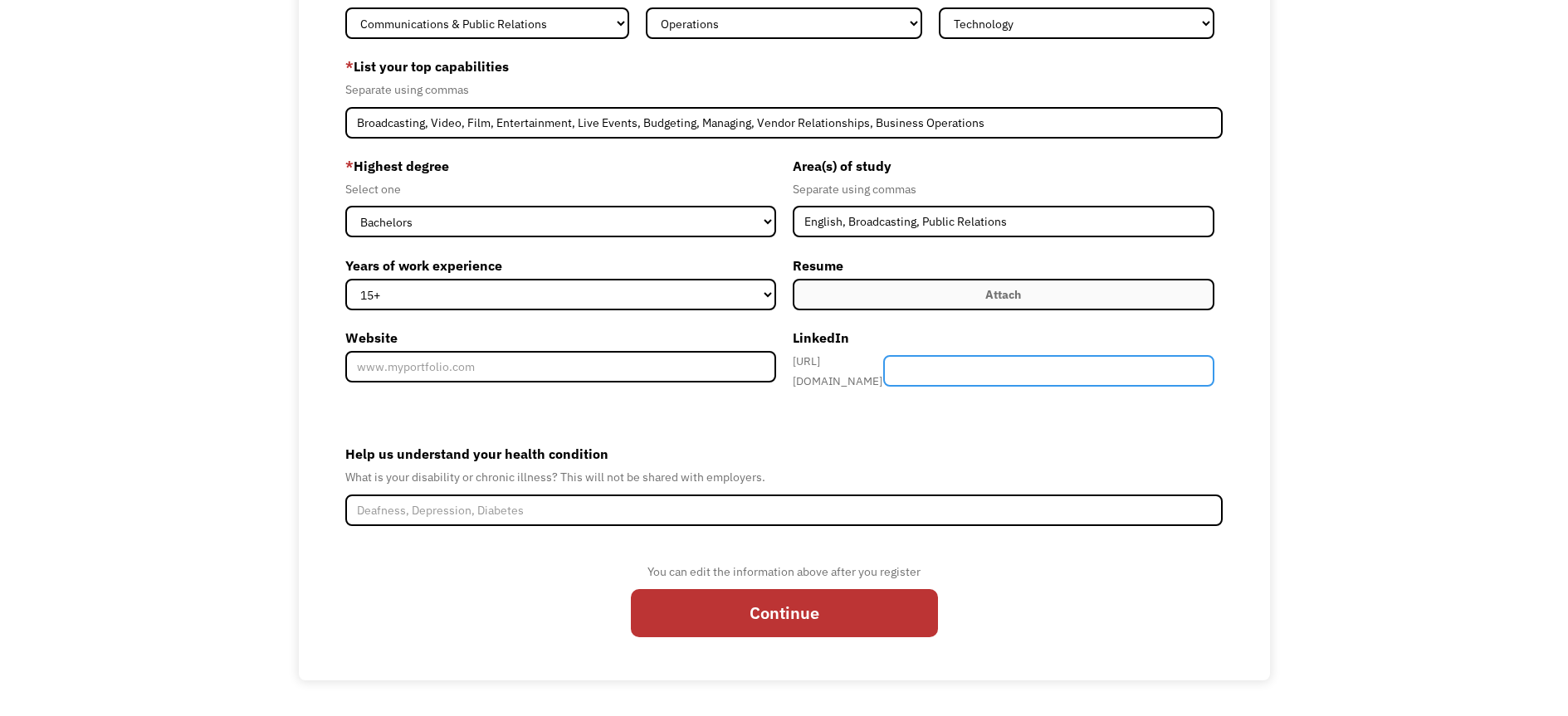
click at [1004, 387] on input "Member-Create-Step1" at bounding box center [1048, 370] width 331 height 31
type input "cindiehurley"
click at [1031, 310] on label "Attach" at bounding box center [1004, 294] width 422 height 31
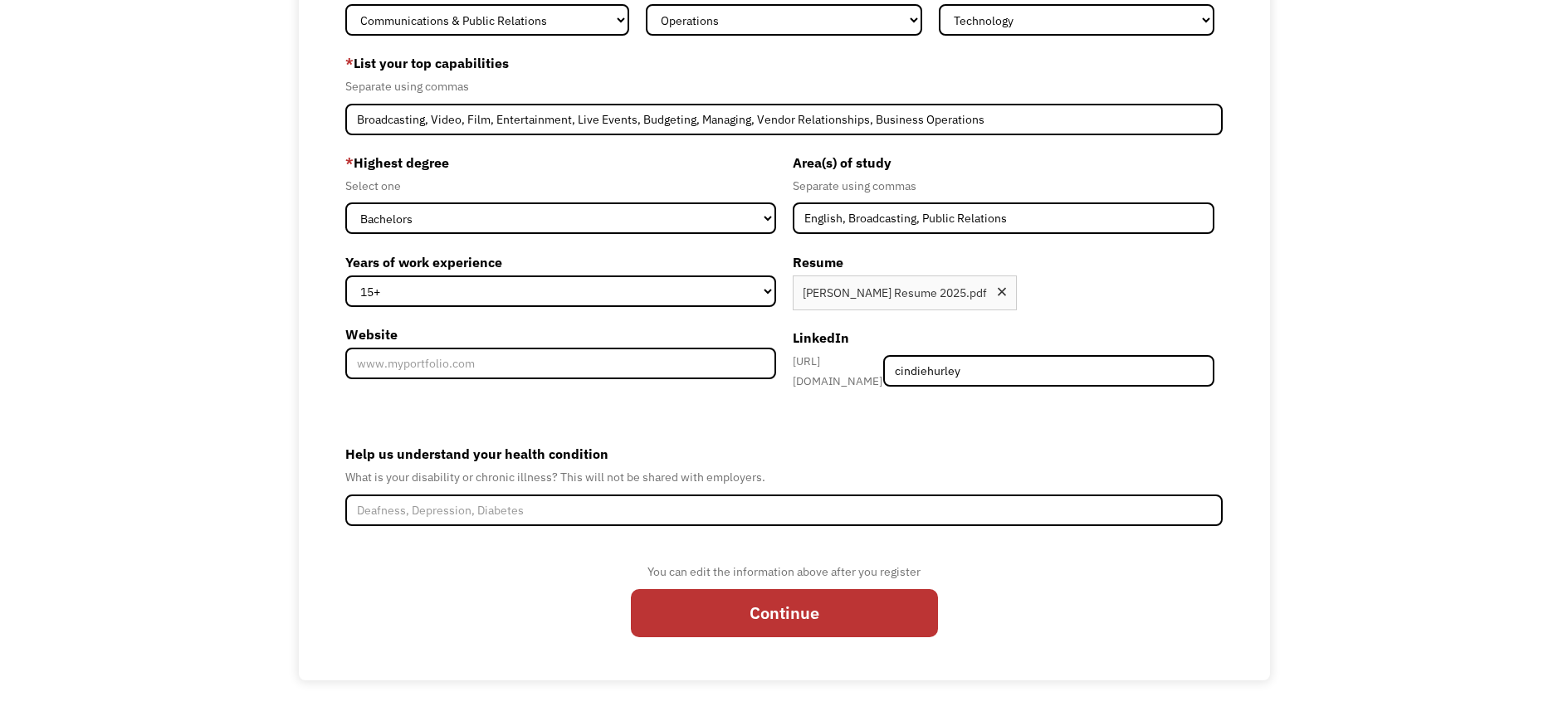
scroll to position [266, 0]
click at [810, 611] on input "Continue" at bounding box center [784, 614] width 307 height 49
type input "Please wait..."
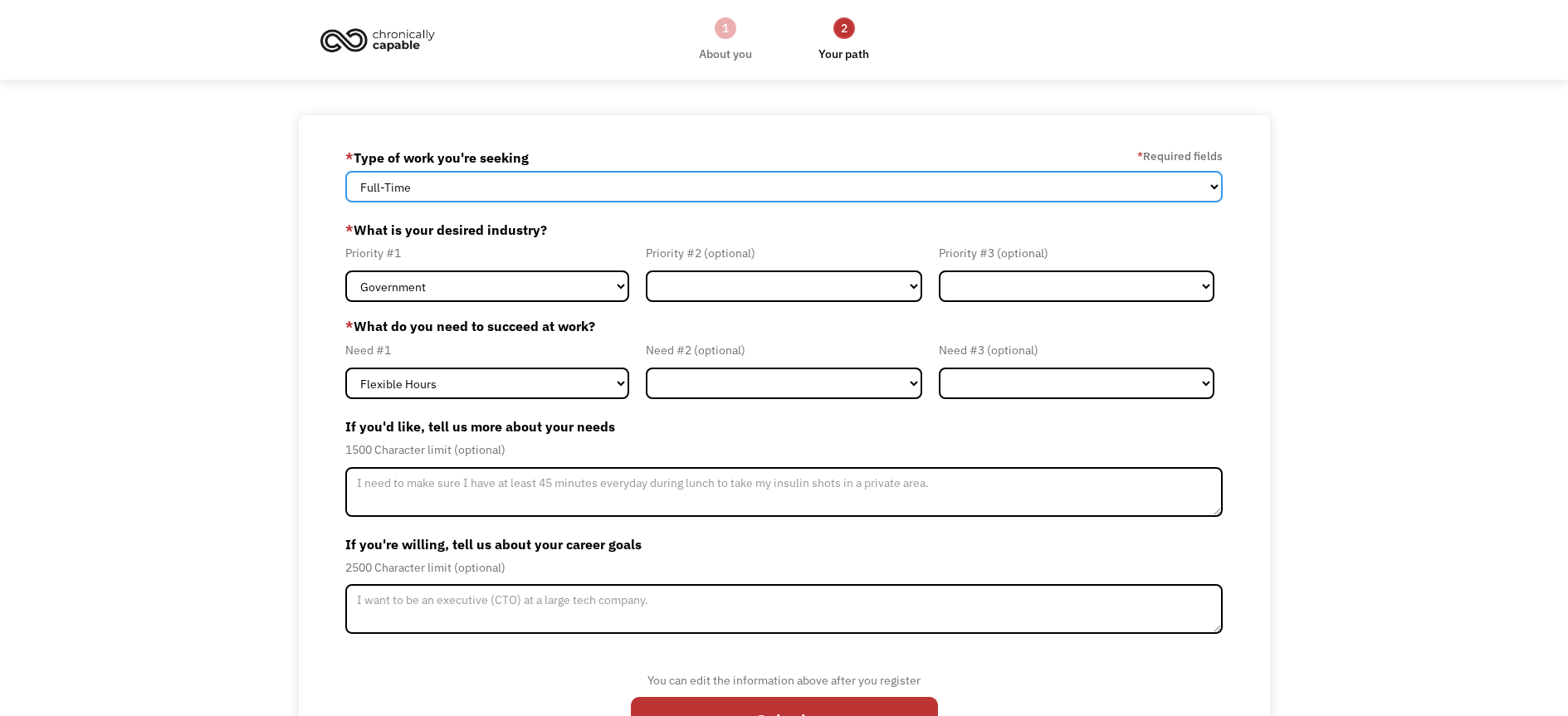
click at [458, 202] on select "Full-Time Part-Time Both Full-Time and Part-Time" at bounding box center [784, 186] width 877 height 31
select select "part-time"
click at [345, 183] on select "Full-Time Part-Time Both Full-Time and Part-Time" at bounding box center [784, 186] width 877 height 31
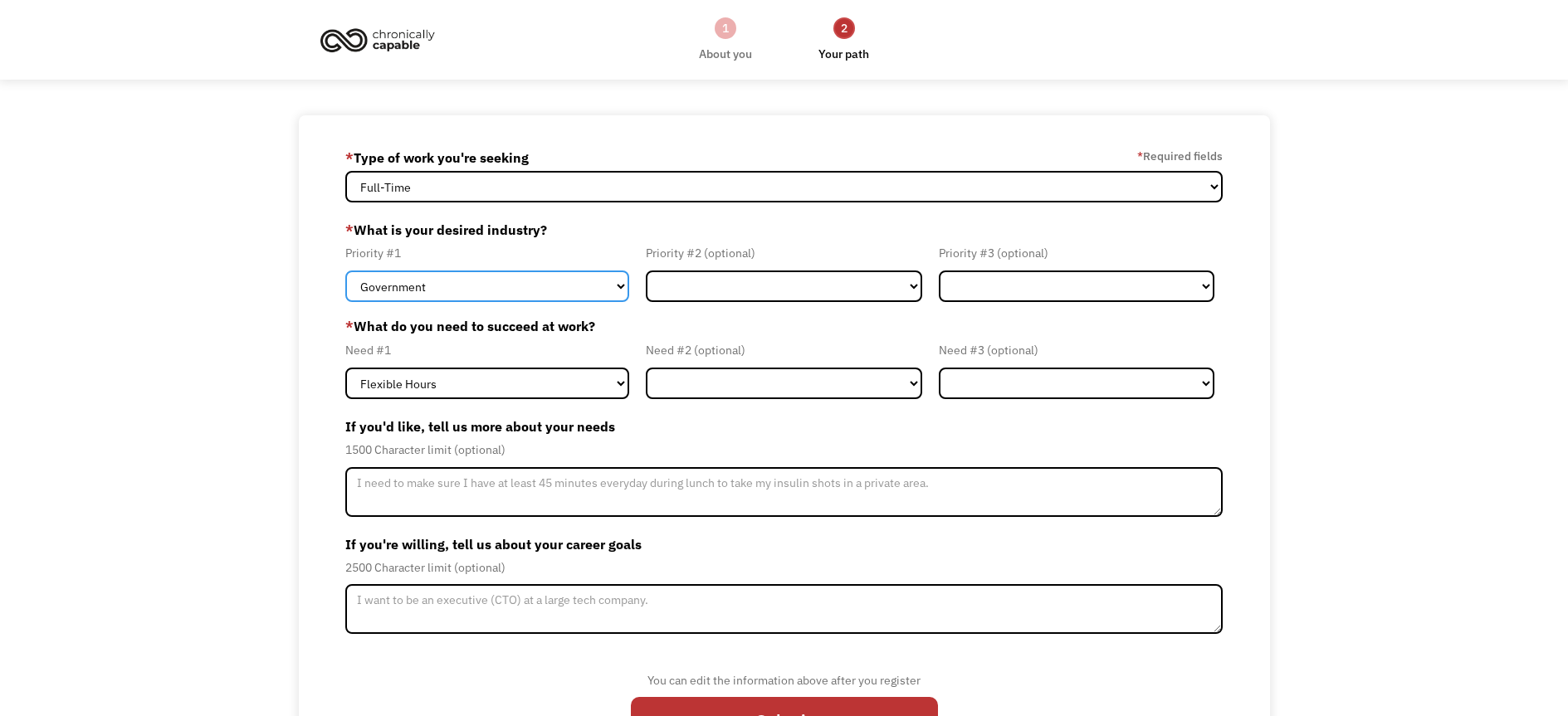
click at [451, 302] on select "Government Finance & Insurance Health & Social Care Tech & Engineering Creative…" at bounding box center [487, 286] width 284 height 31
select select "Creative & Design"
click at [345, 293] on select "Government Finance & Insurance Health & Social Care Tech & Engineering Creative…" at bounding box center [487, 286] width 284 height 31
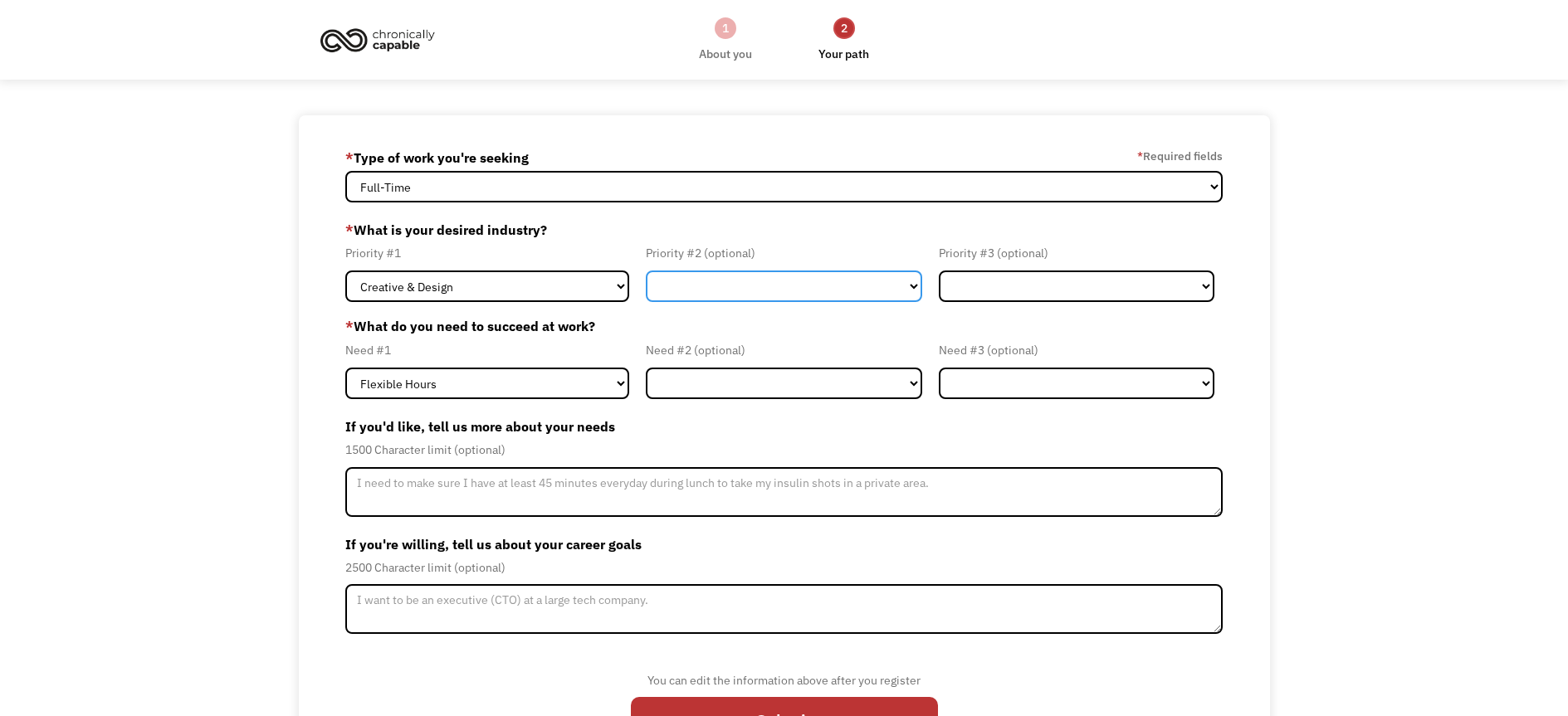
click at [729, 302] on select "Government Finance & Insurance Health & Social Care Tech & Engineering Creative…" at bounding box center [783, 286] width 275 height 31
select select "Tech & Engineering"
click at [645, 293] on select "Government Finance & Insurance Health & Social Care Tech & Engineering Creative…" at bounding box center [783, 286] width 275 height 31
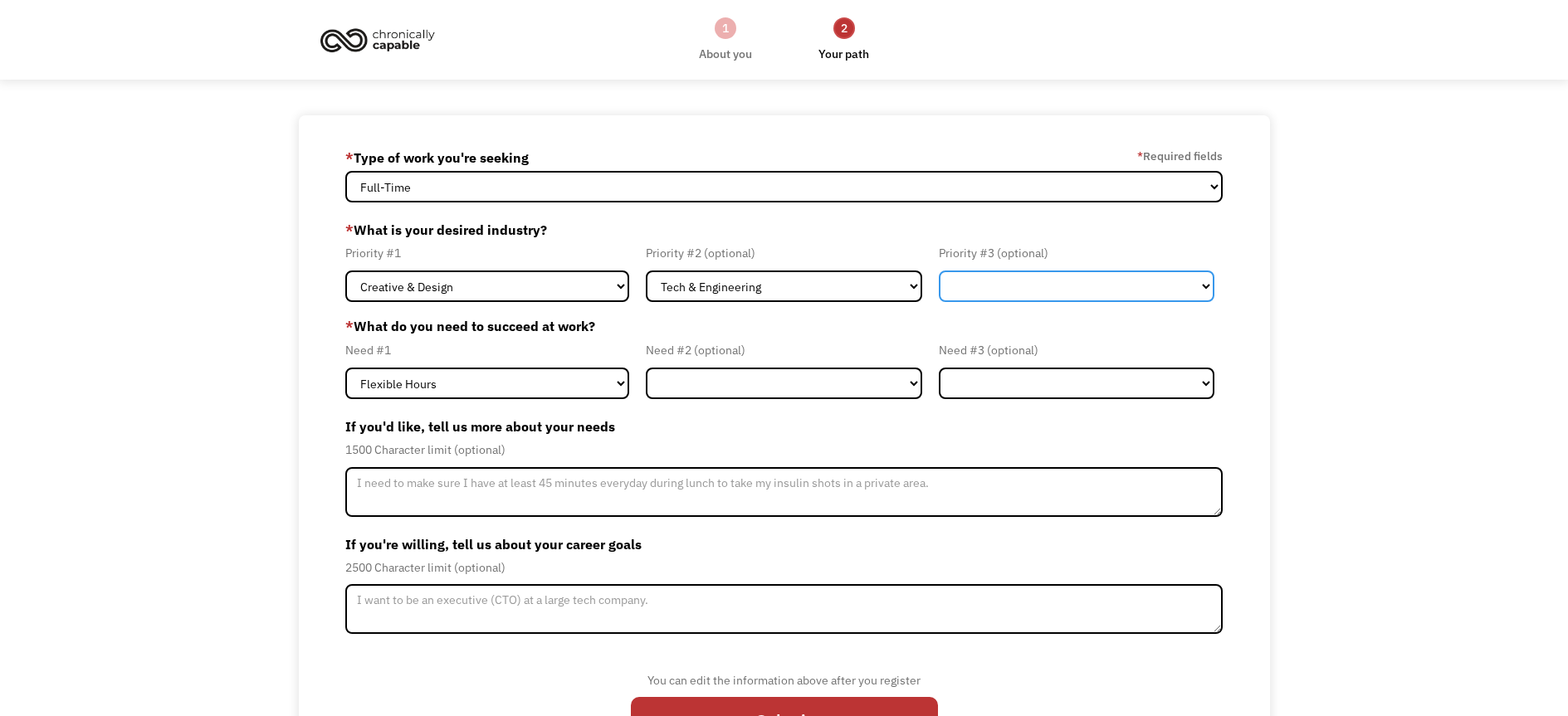
click at [1075, 302] on select "Government Finance & Insurance Health & Social Care Tech & Engineering Creative…" at bounding box center [1076, 286] width 275 height 31
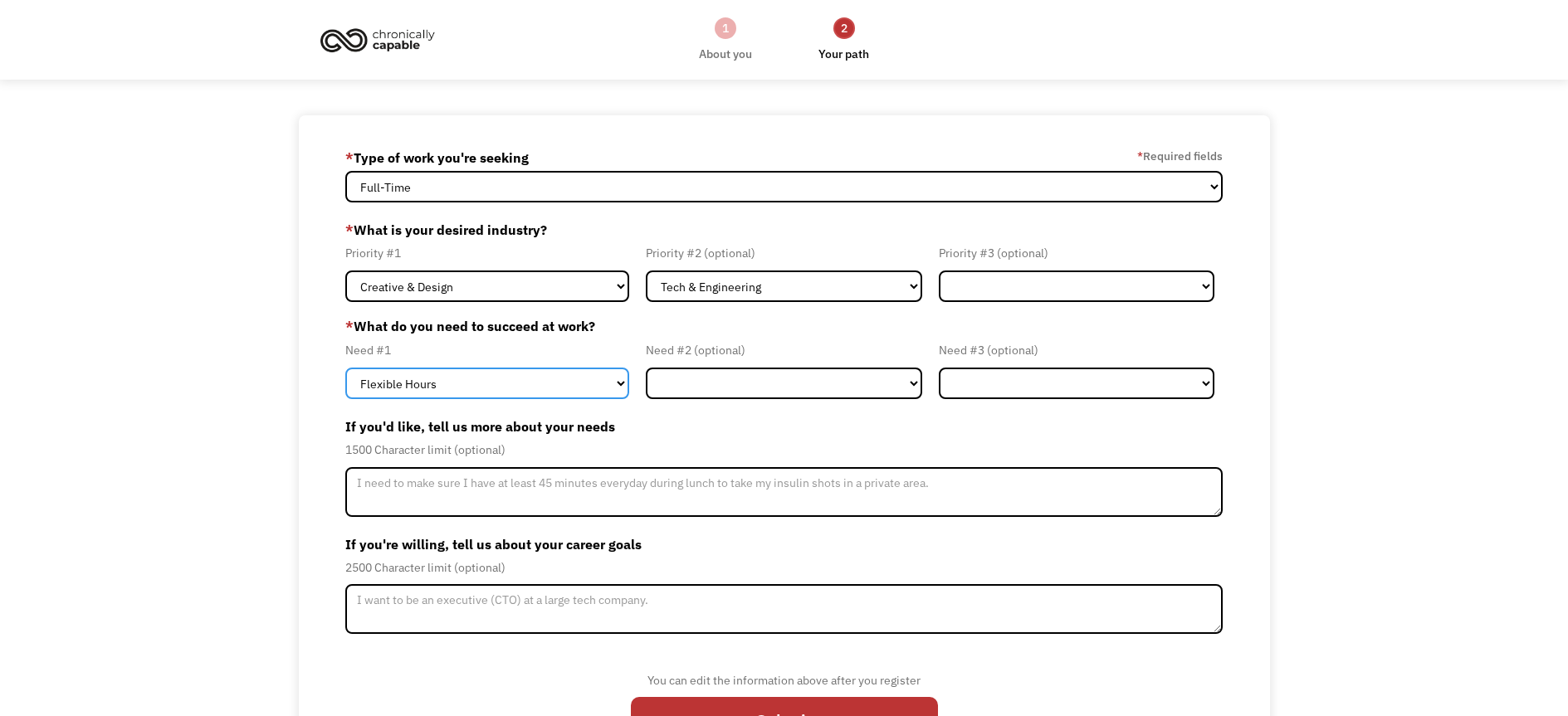
click at [611, 399] on select "Flexible Hours Remote Work Service Animal On-site Accommodations Visual Support…" at bounding box center [487, 383] width 284 height 31
click at [345, 399] on select "Flexible Hours Remote Work Service Animal On-site Accommodations Visual Support…" at bounding box center [487, 383] width 284 height 31
click at [582, 399] on select "Flexible Hours Remote Work Service Animal On-site Accommodations Visual Support…" at bounding box center [487, 383] width 284 height 31
select select "Remote Work"
click at [345, 399] on select "Flexible Hours Remote Work Service Animal On-site Accommodations Visual Support…" at bounding box center [487, 383] width 284 height 31
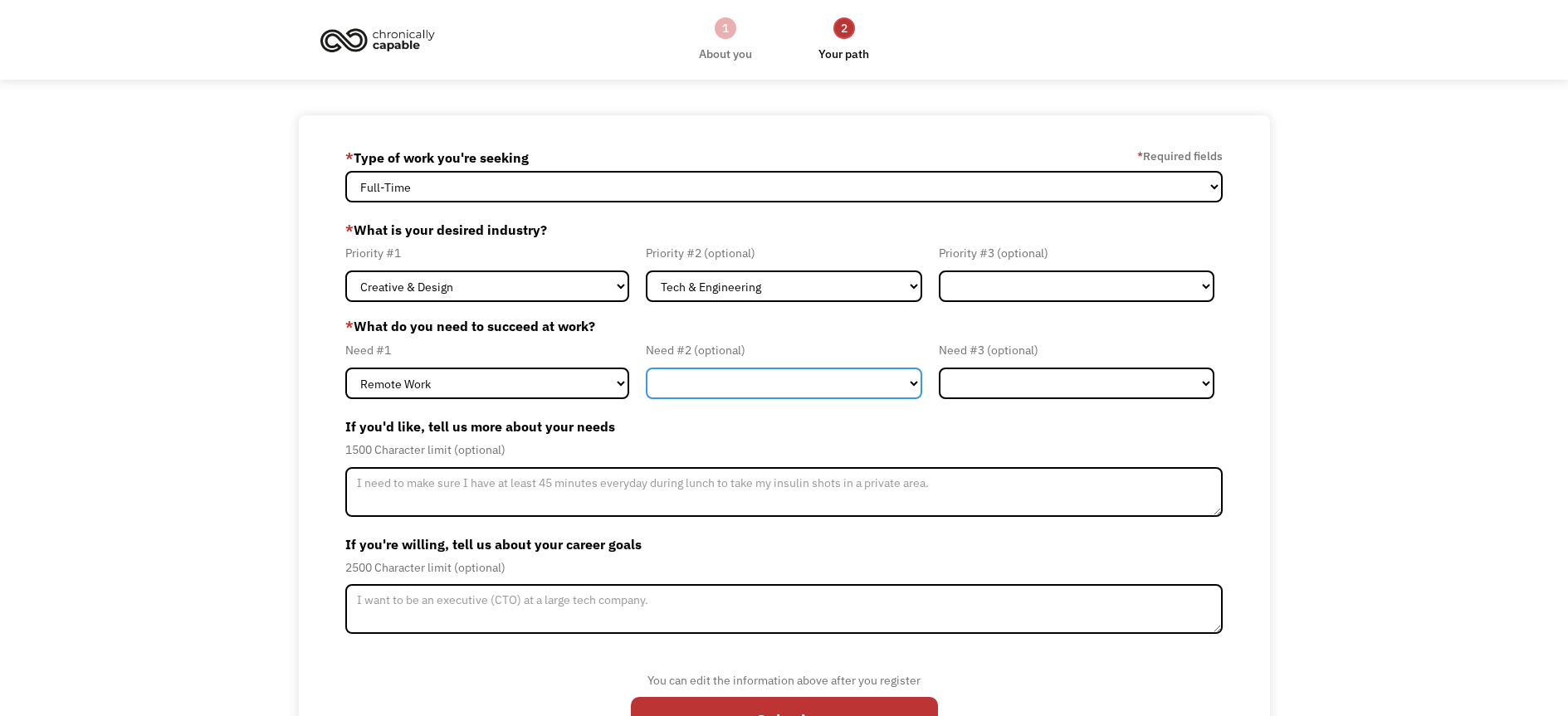
click at [773, 399] on select "Flexible Hours Remote Work Service Animal On-site Accommodations Visual Support…" at bounding box center [783, 383] width 275 height 31
select select "Flexible Hours"
click at [645, 399] on select "Flexible Hours Remote Work Service Animal On-site Accommodations Visual Support…" at bounding box center [783, 383] width 275 height 31
click at [813, 440] on label "If you'd like, tell us more about your needs" at bounding box center [784, 427] width 877 height 26
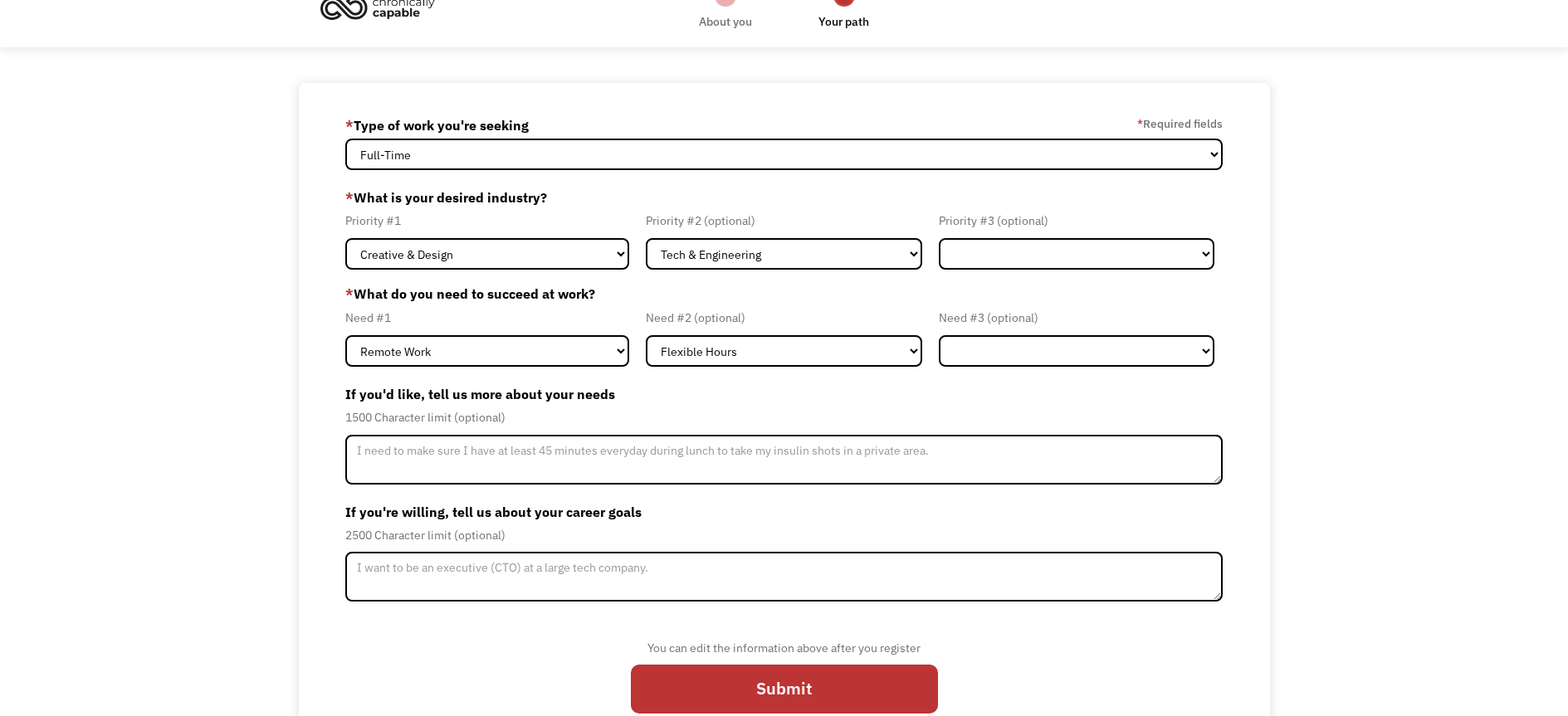
scroll to position [139, 0]
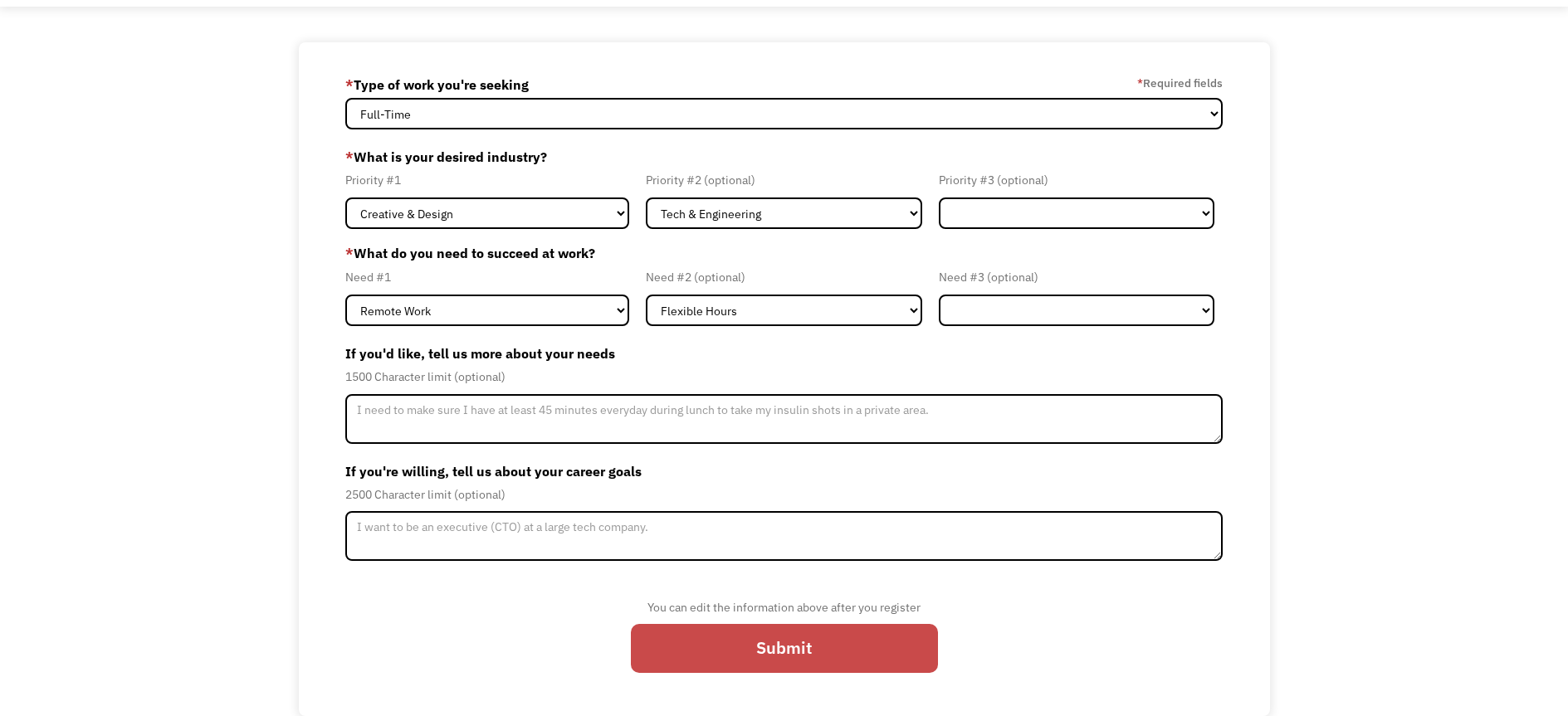
click at [749, 654] on input "Submit" at bounding box center [784, 649] width 307 height 49
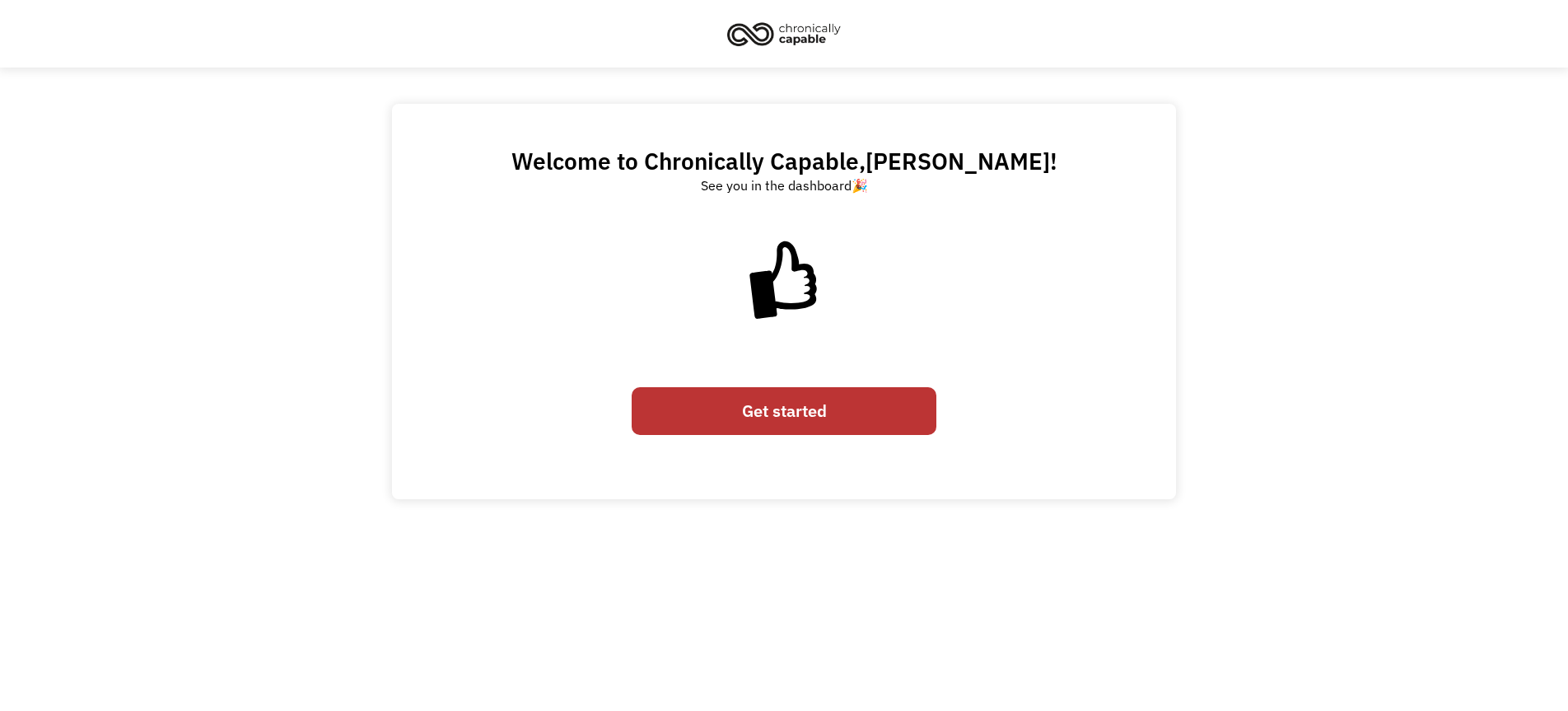
click at [796, 424] on link "Get started" at bounding box center [784, 411] width 304 height 49
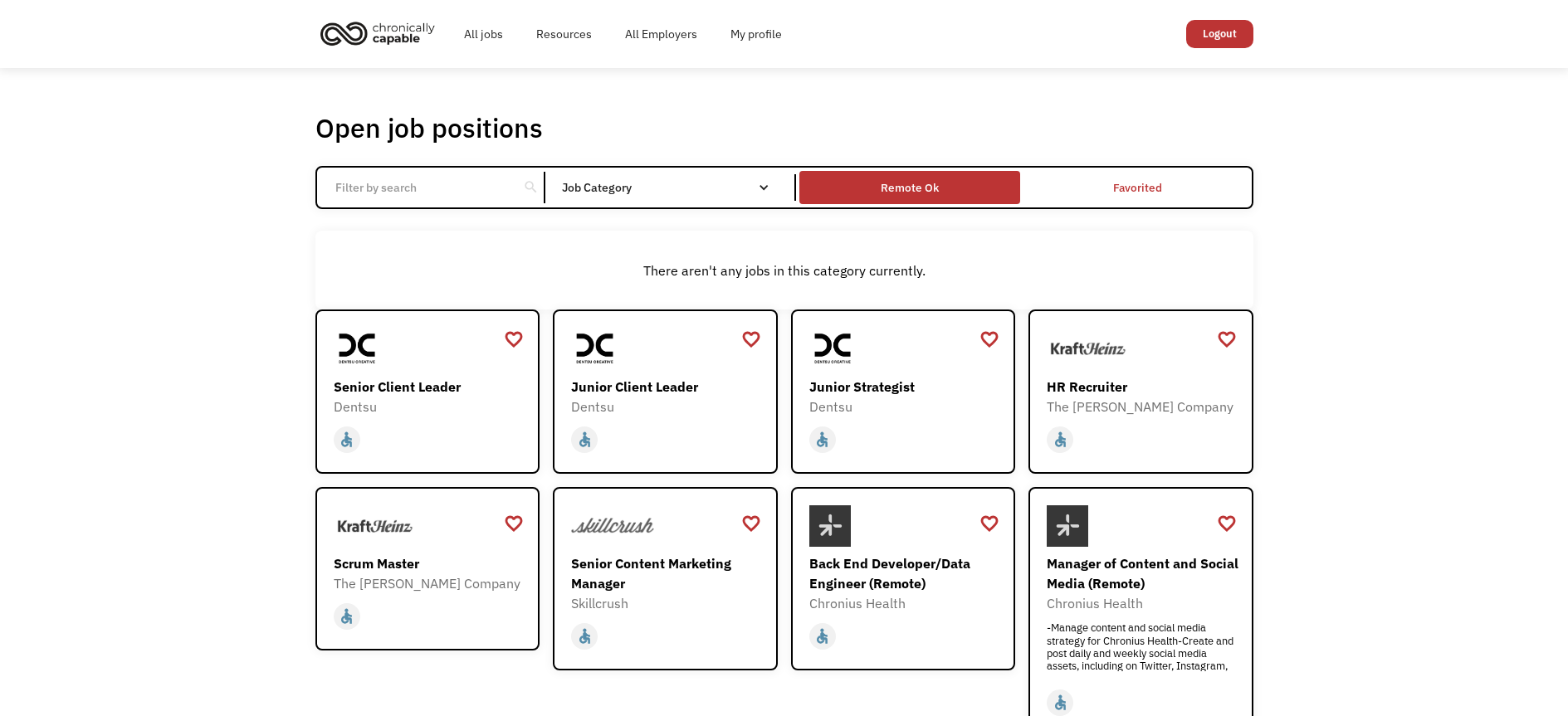
click at [963, 197] on div "Remote Ok" at bounding box center [909, 187] width 220 height 25
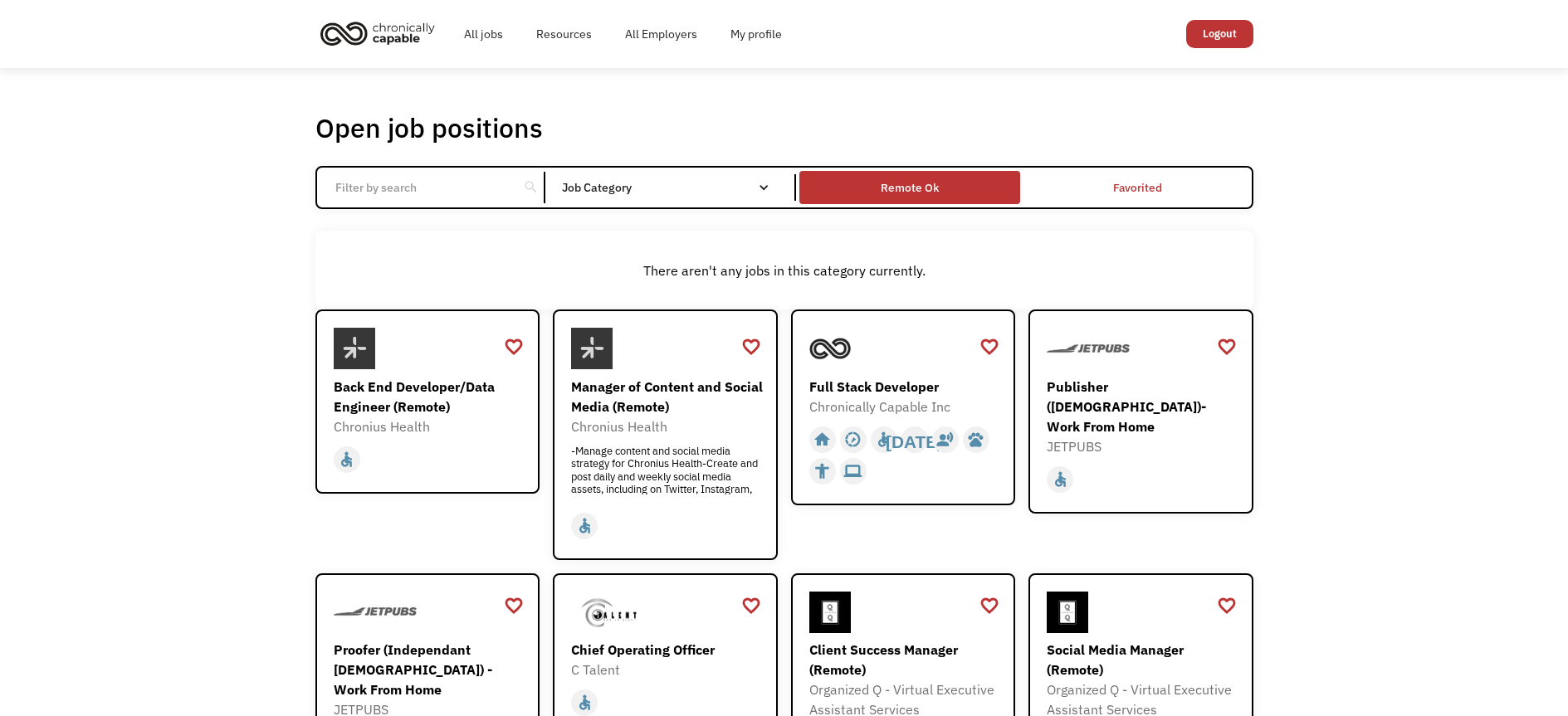
click at [920, 198] on div "Remote Ok" at bounding box center [909, 187] width 58 height 20
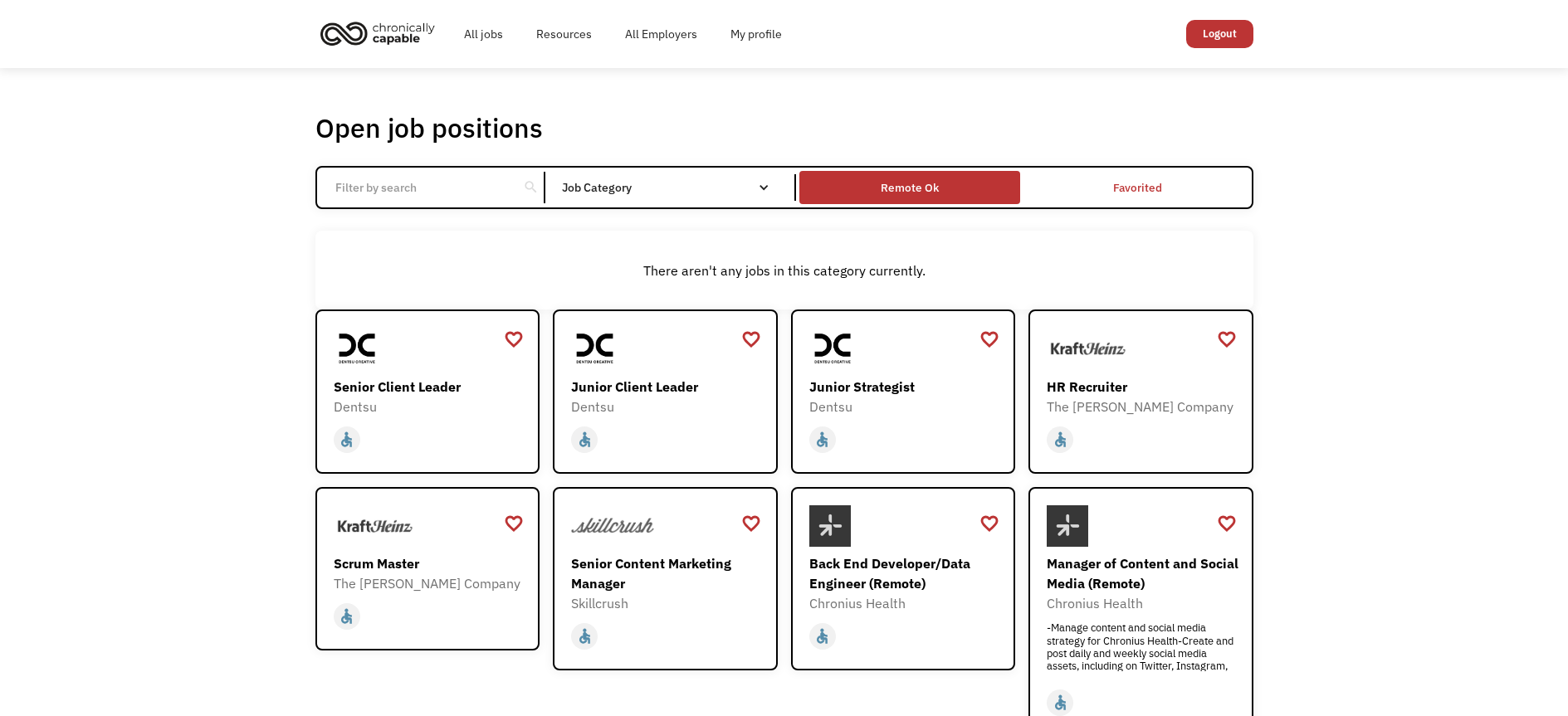
click at [938, 198] on div "Remote Ok" at bounding box center [909, 187] width 58 height 20
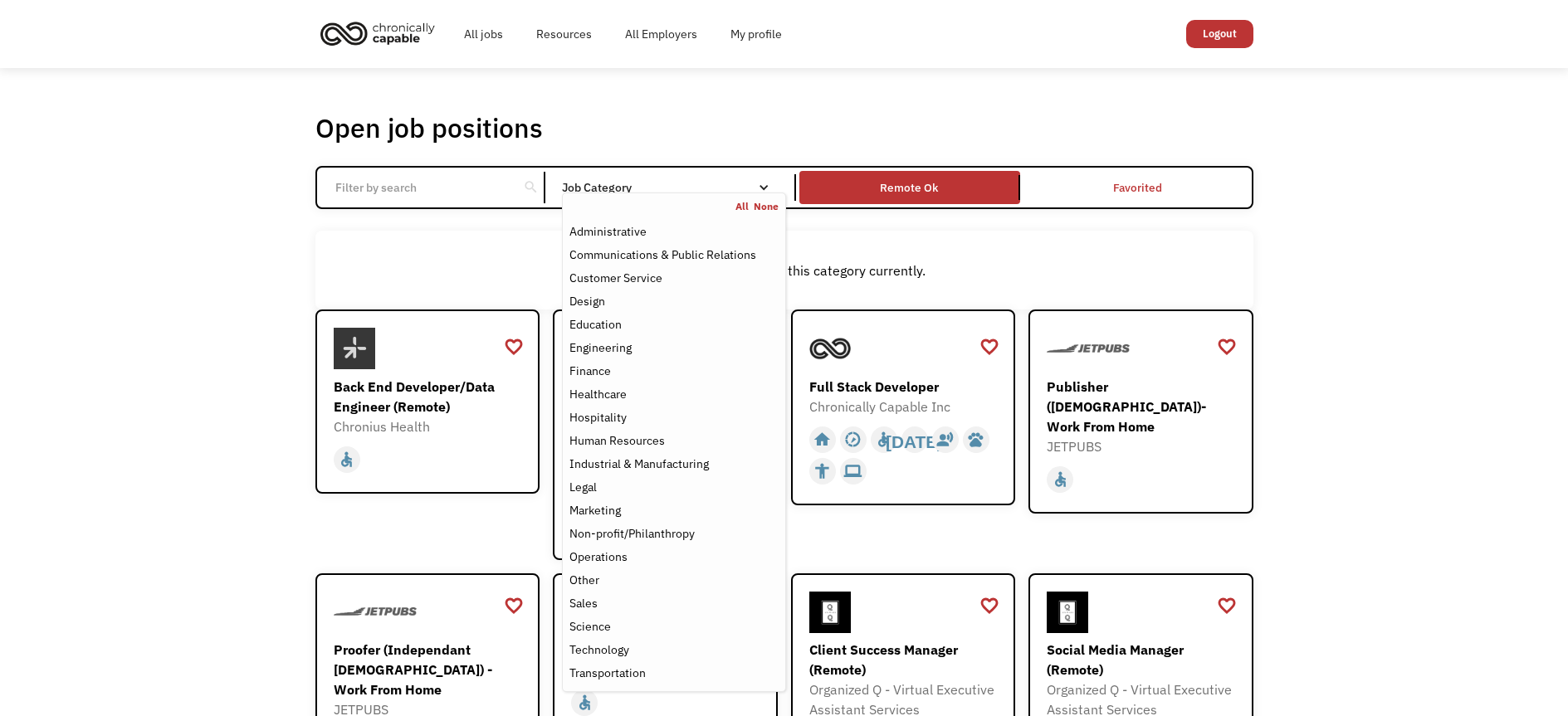
click at [726, 213] on div "All None" at bounding box center [674, 206] width 221 height 13
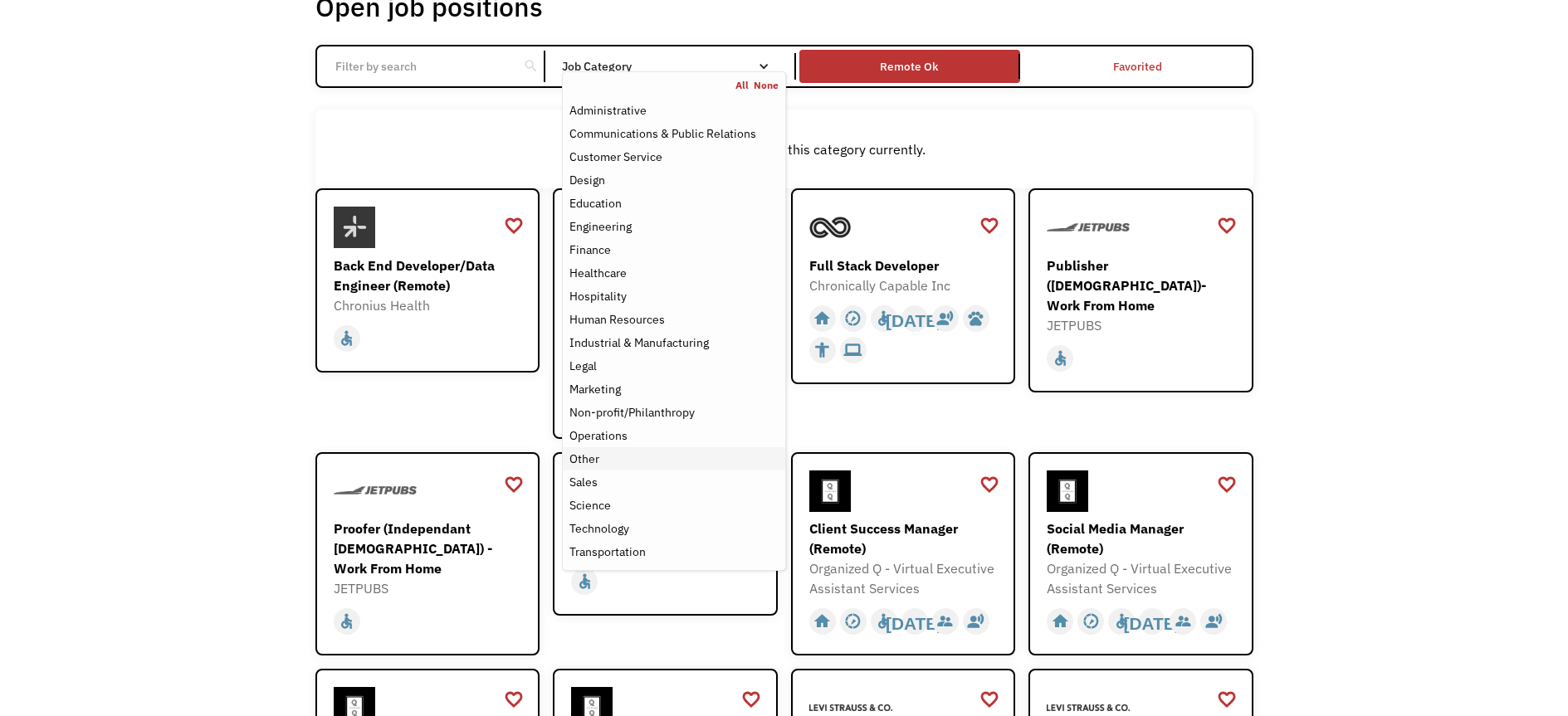
scroll to position [173, 0]
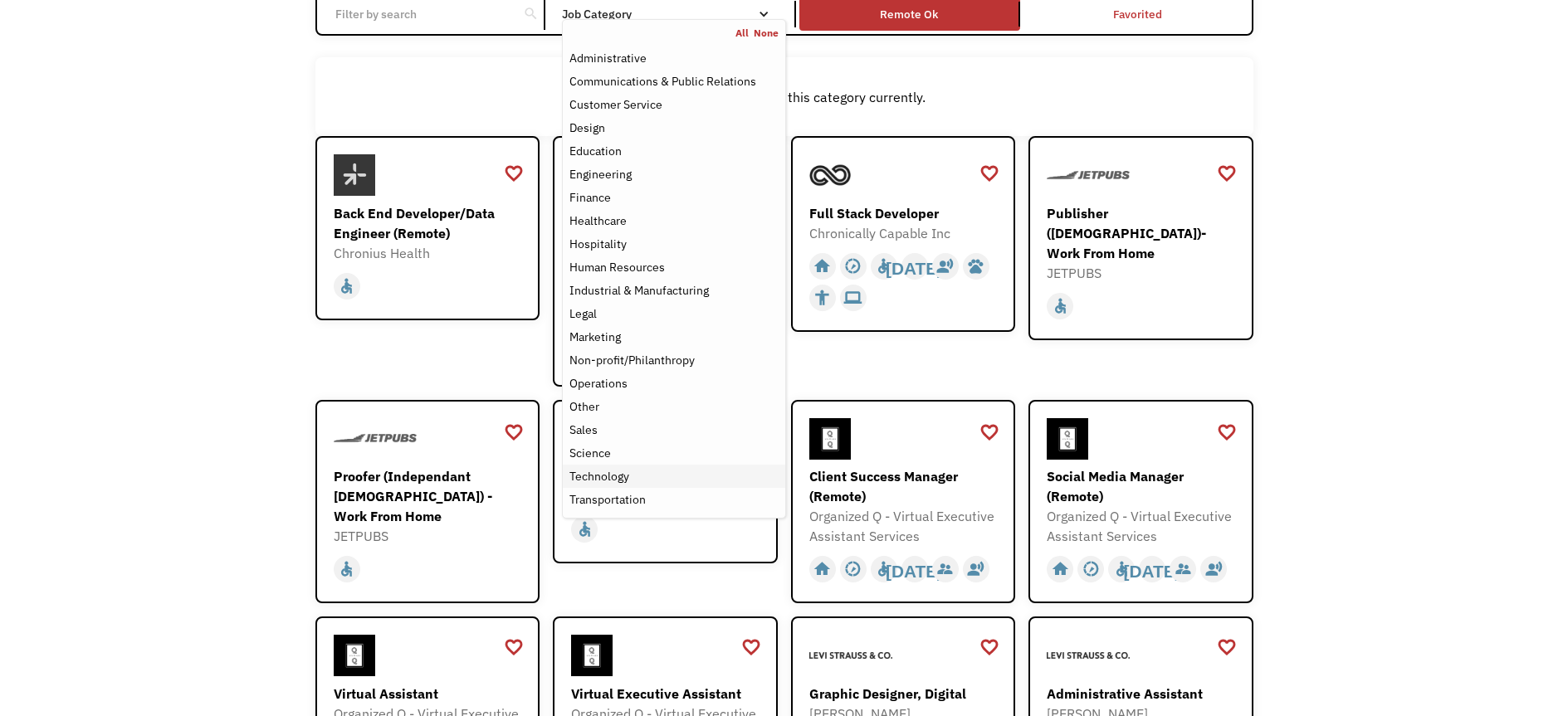
click at [596, 486] on div "Technology" at bounding box center [599, 476] width 60 height 20
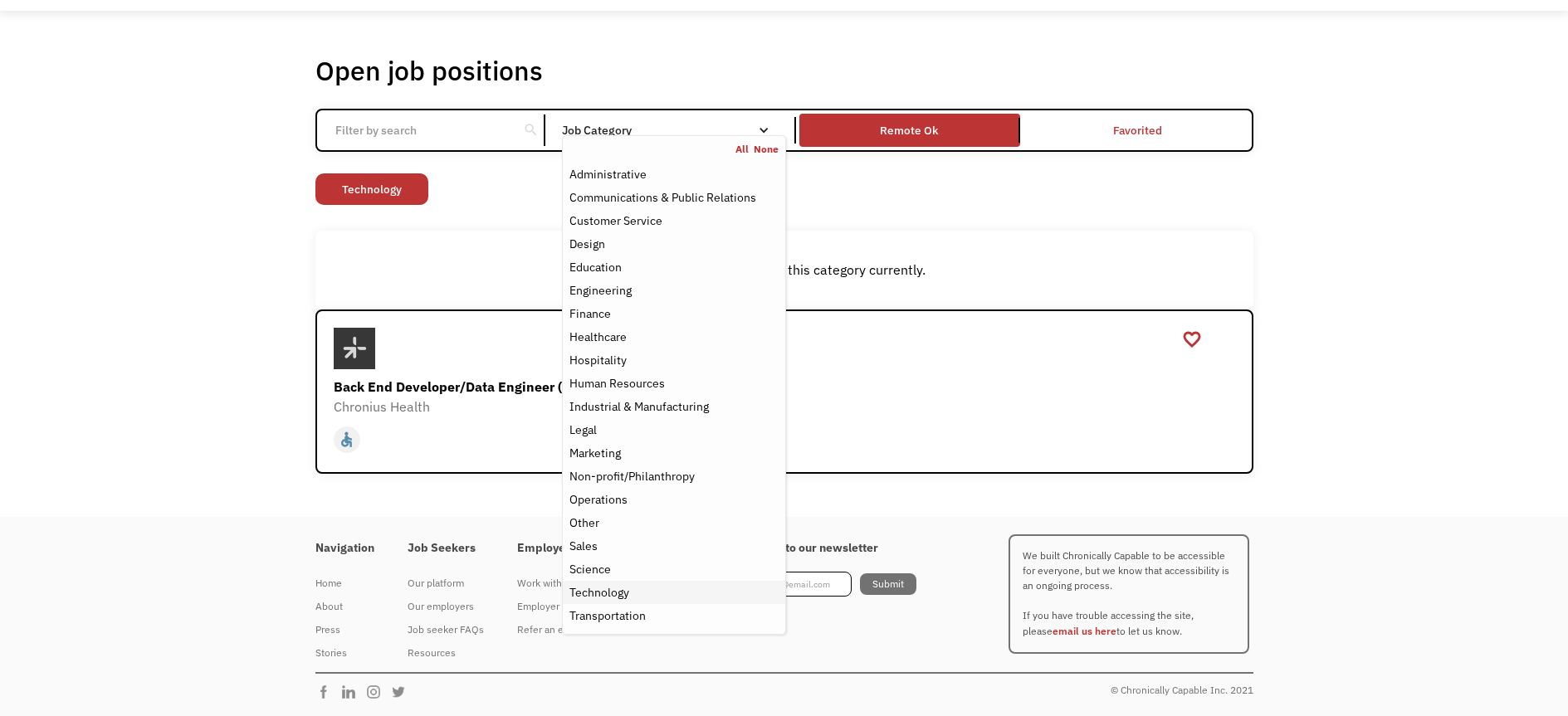
scroll to position [151, 0]
click at [953, 405] on link "Back End Developer/Data Engineer (Remote) Chronius Health mailto:apply@chronius…" at bounding box center [784, 391] width 938 height 164
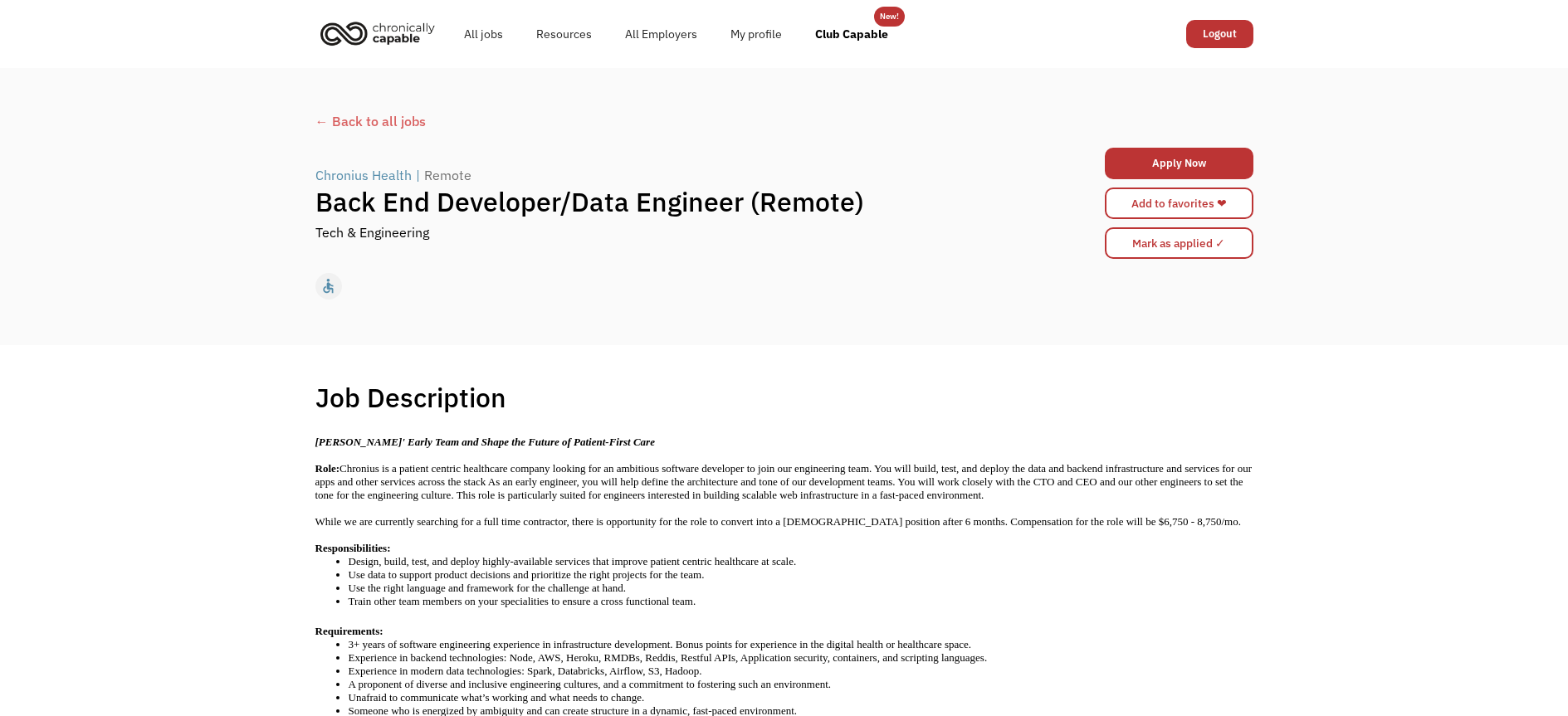
click at [434, 128] on div "← Back to all jobs" at bounding box center [784, 121] width 938 height 20
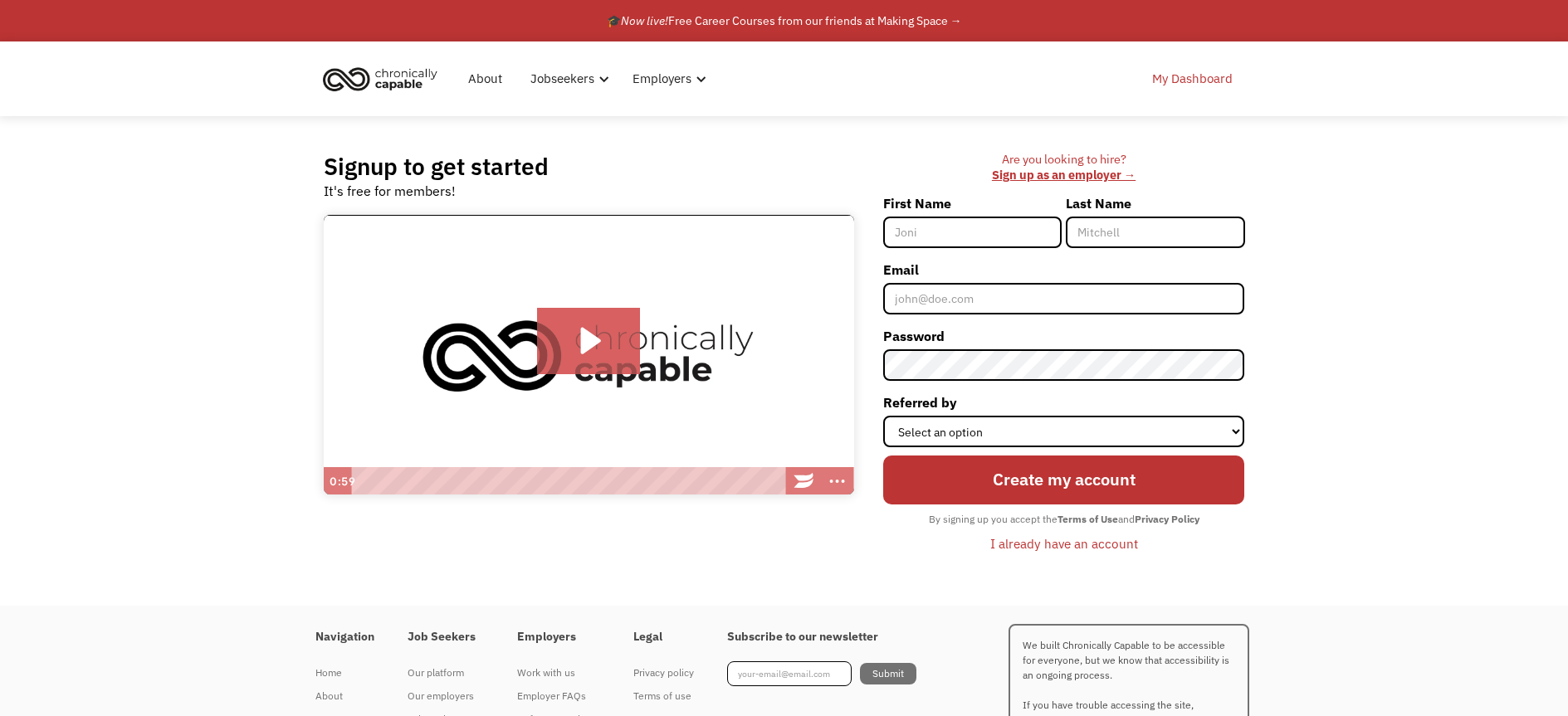
click at [1198, 82] on link "My Dashboard" at bounding box center [1192, 79] width 100 height 53
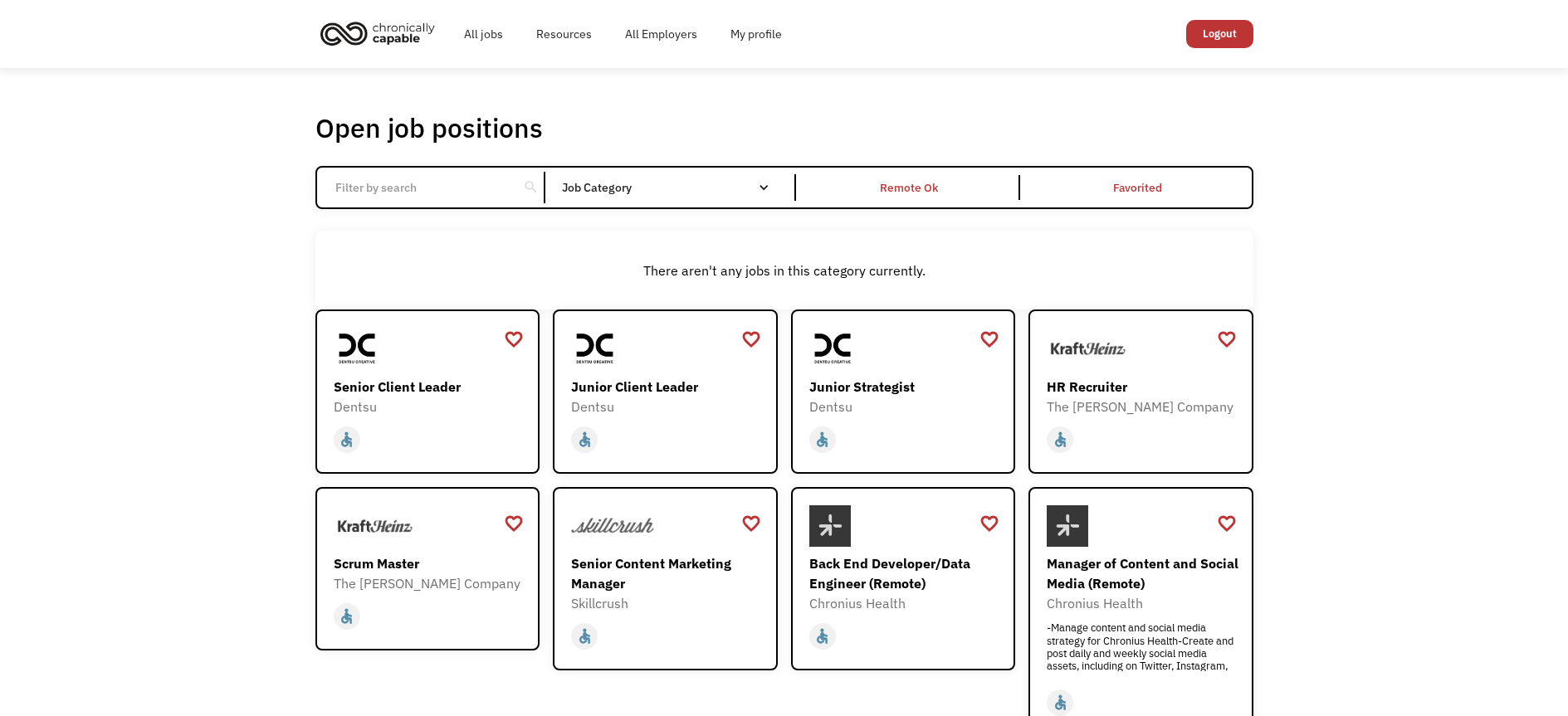
click at [483, 203] on input "Email Form" at bounding box center [418, 187] width 185 height 31
click input "Email Form" at bounding box center [0, 0] width 0 height 0
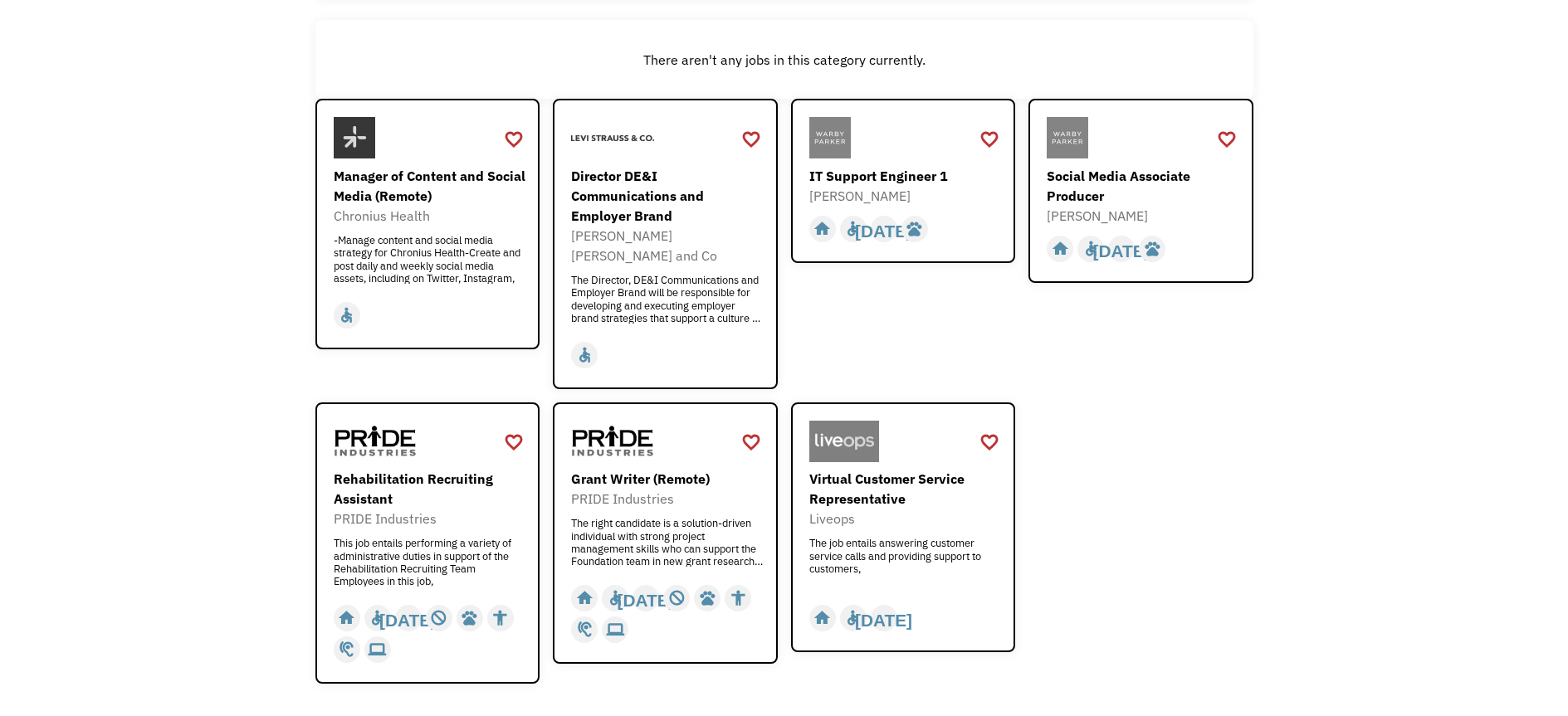
scroll to position [221, 0]
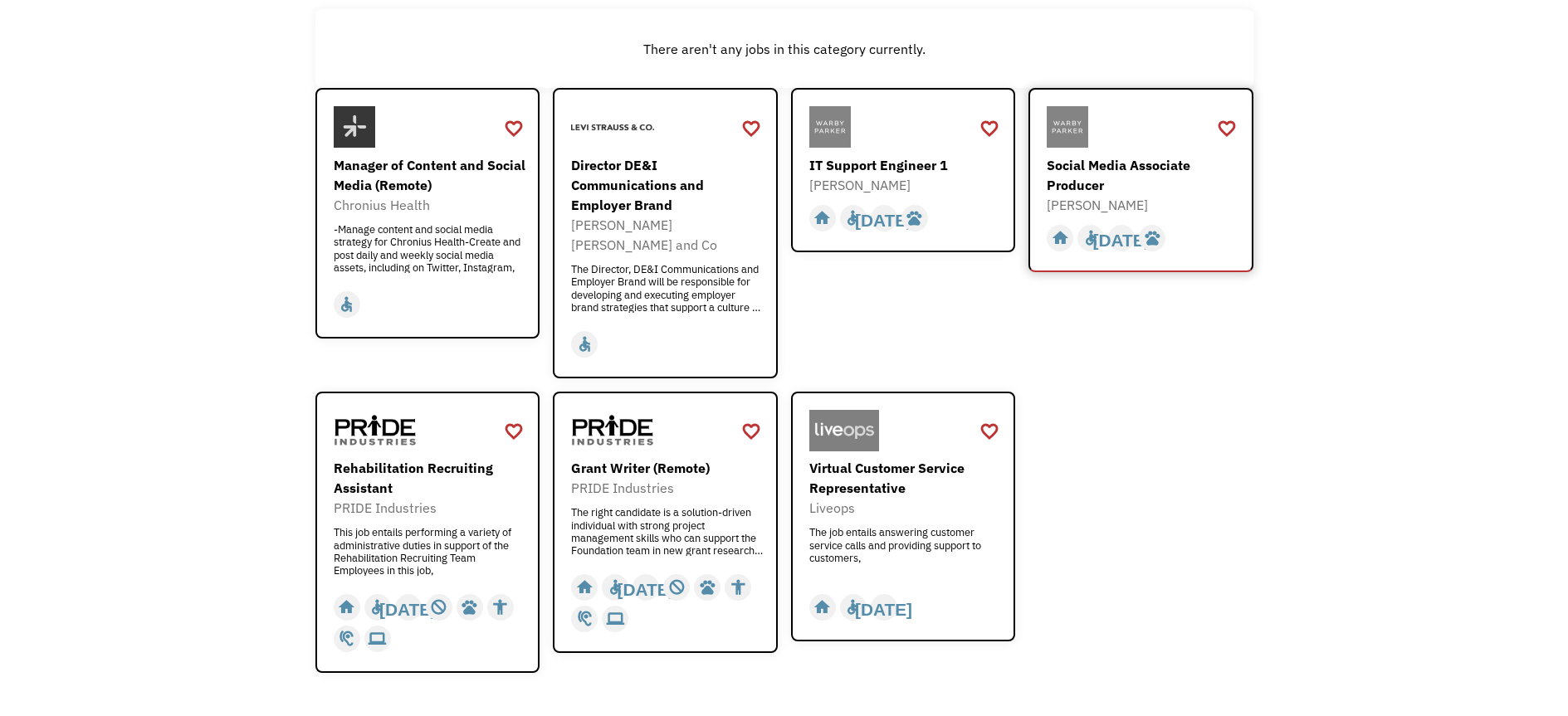
click at [1118, 168] on div "Social Media Associate Producer Warby Parker https://boards.greenhouse.io/warby…" at bounding box center [1142, 160] width 192 height 109
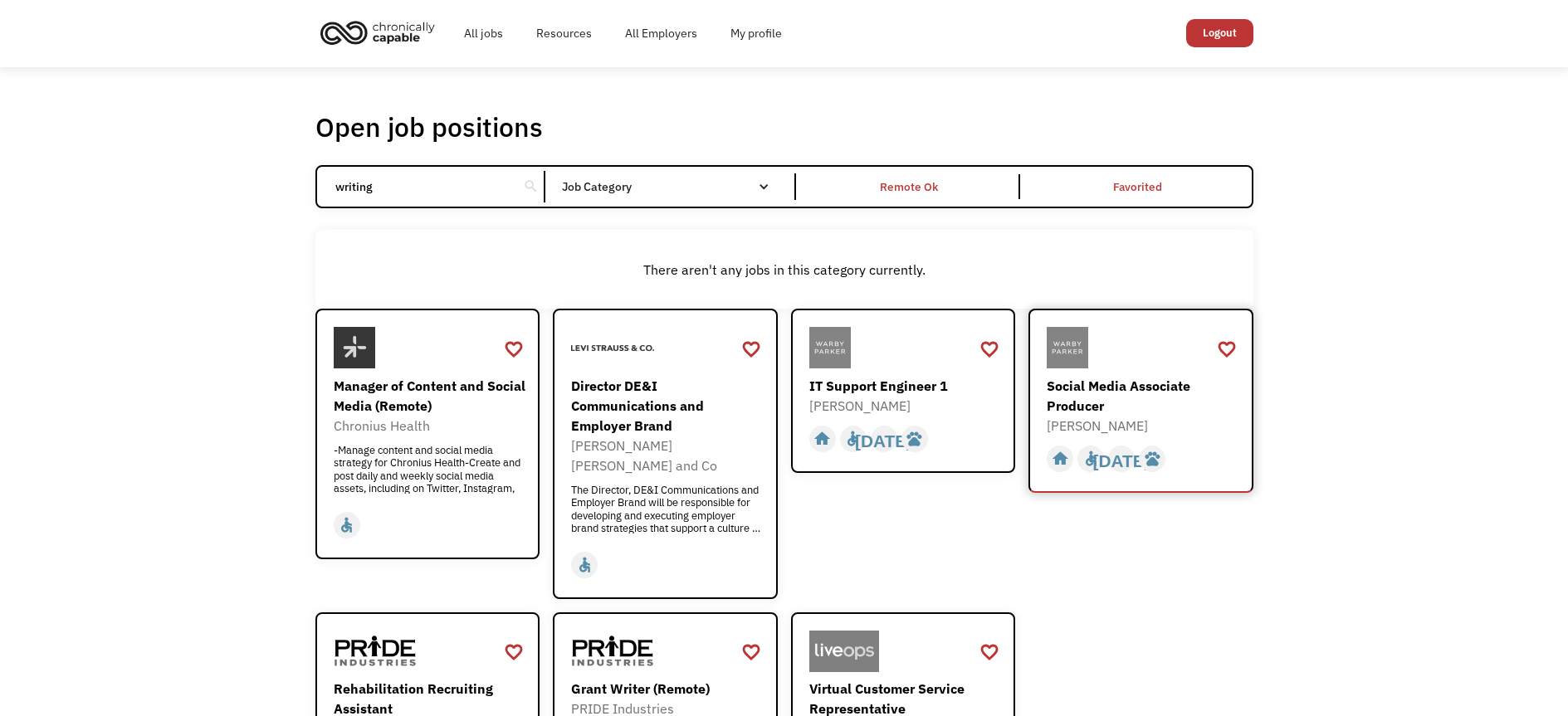
scroll to position [0, 0]
click at [378, 203] on input "writing" at bounding box center [418, 187] width 185 height 31
type input "data"
click input "Email Form" at bounding box center [0, 0] width 0 height 0
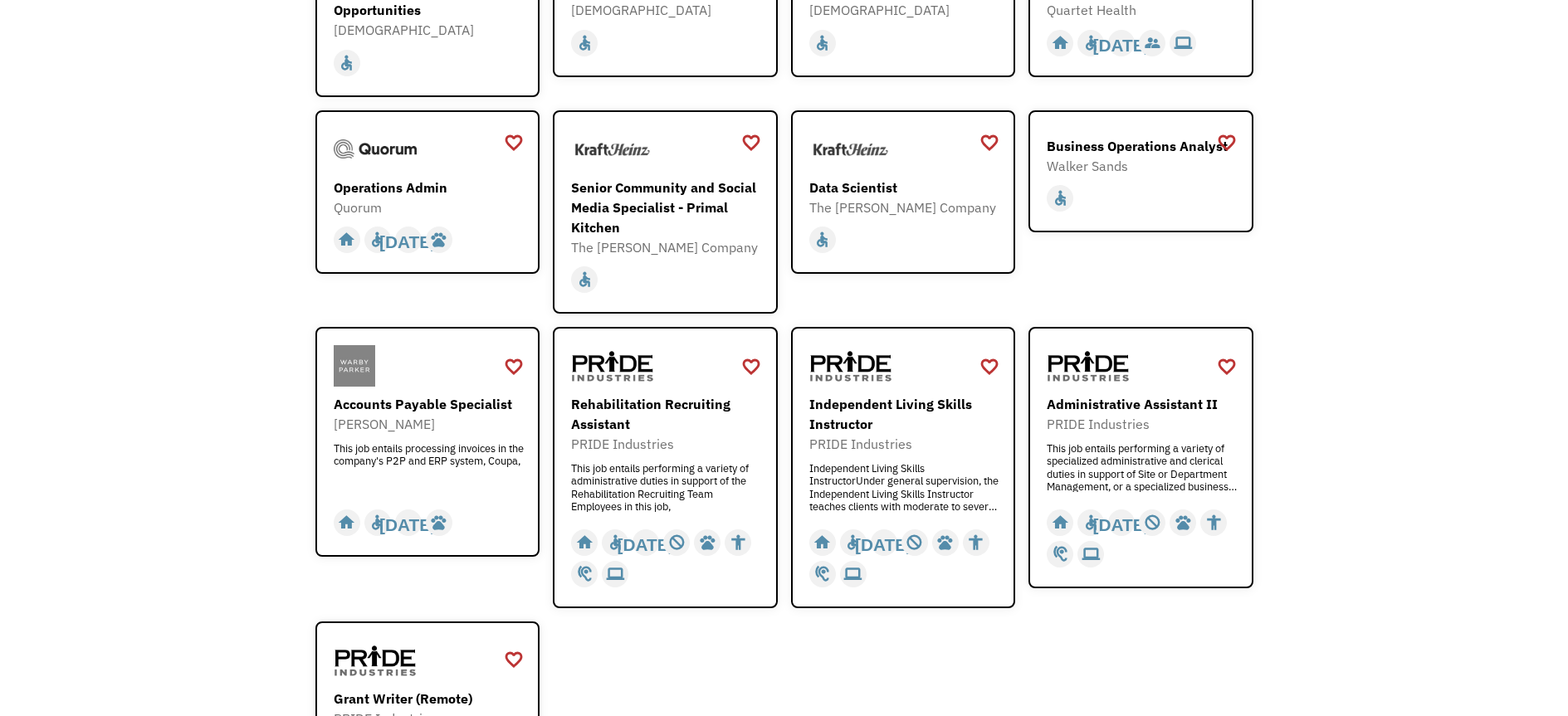
scroll to position [1554, 0]
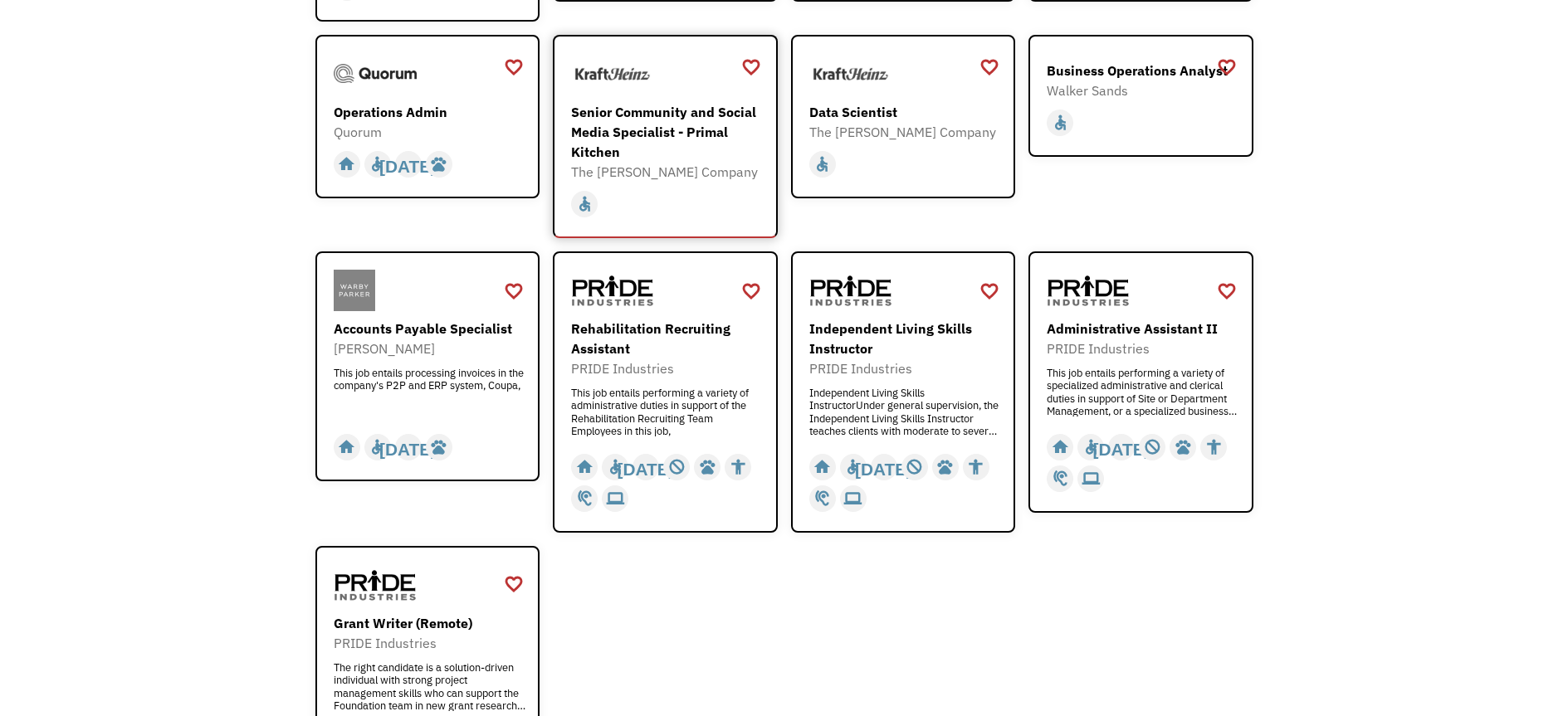
click at [658, 162] on div "Senior Community and Social Media Specialist - Primal Kitchen" at bounding box center [666, 131] width 192 height 60
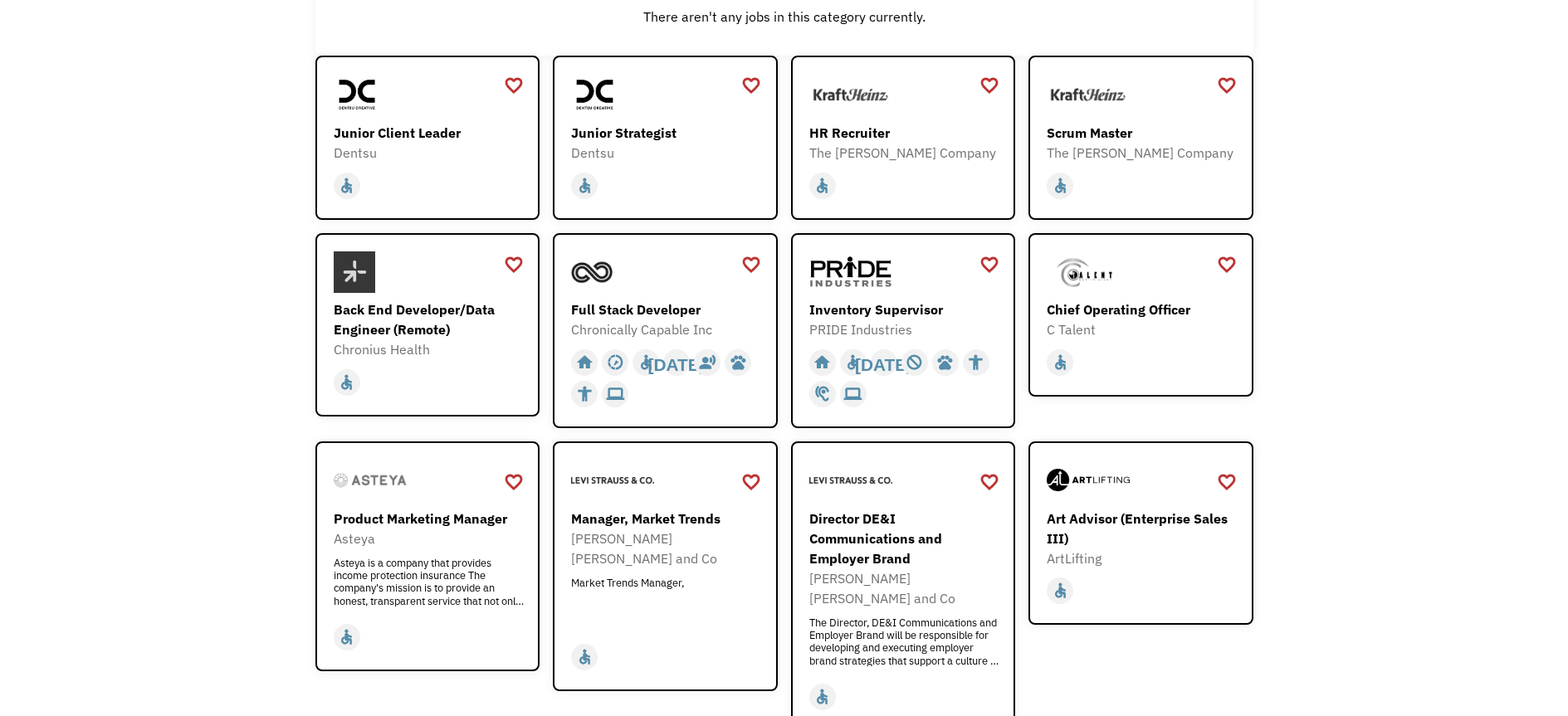
scroll to position [0, 0]
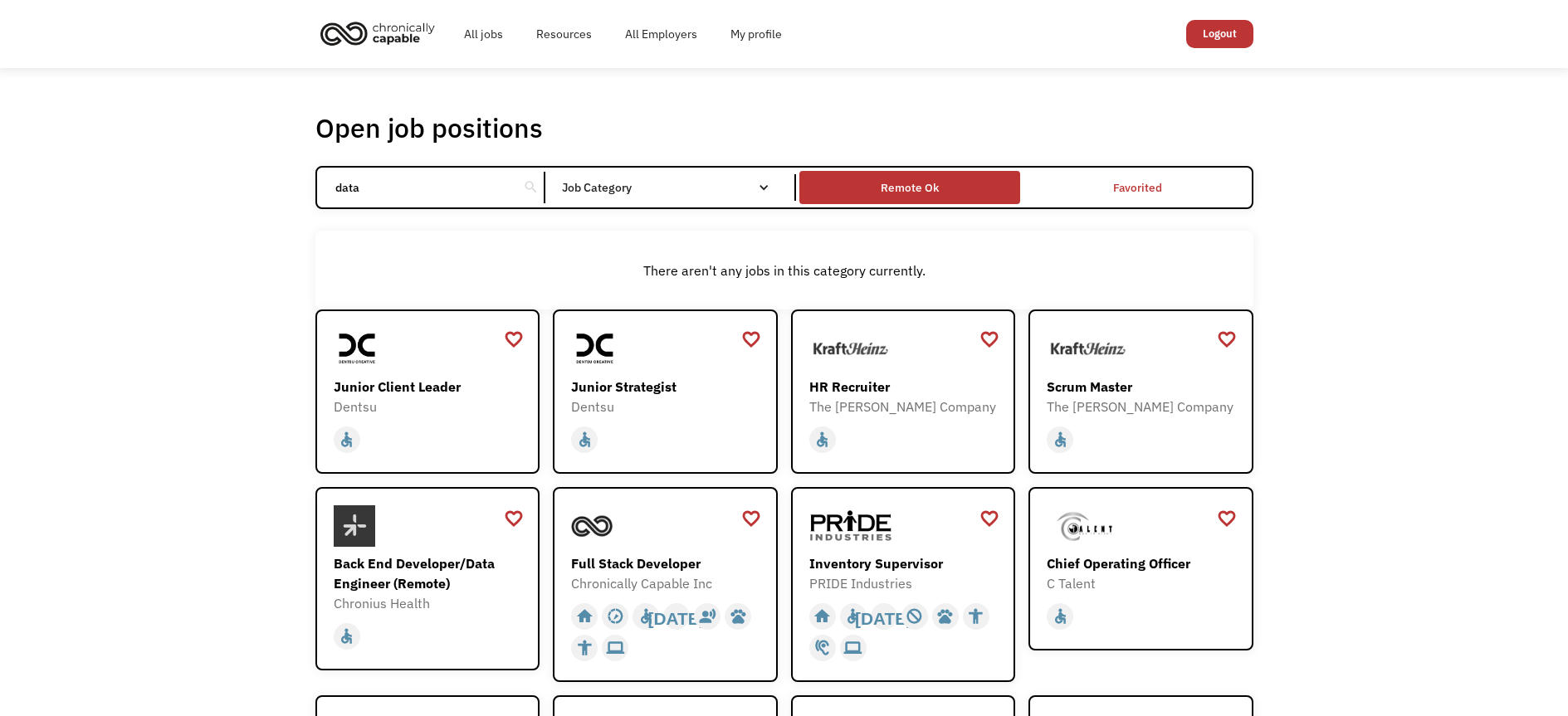
click at [931, 198] on div "Remote Ok" at bounding box center [909, 187] width 58 height 20
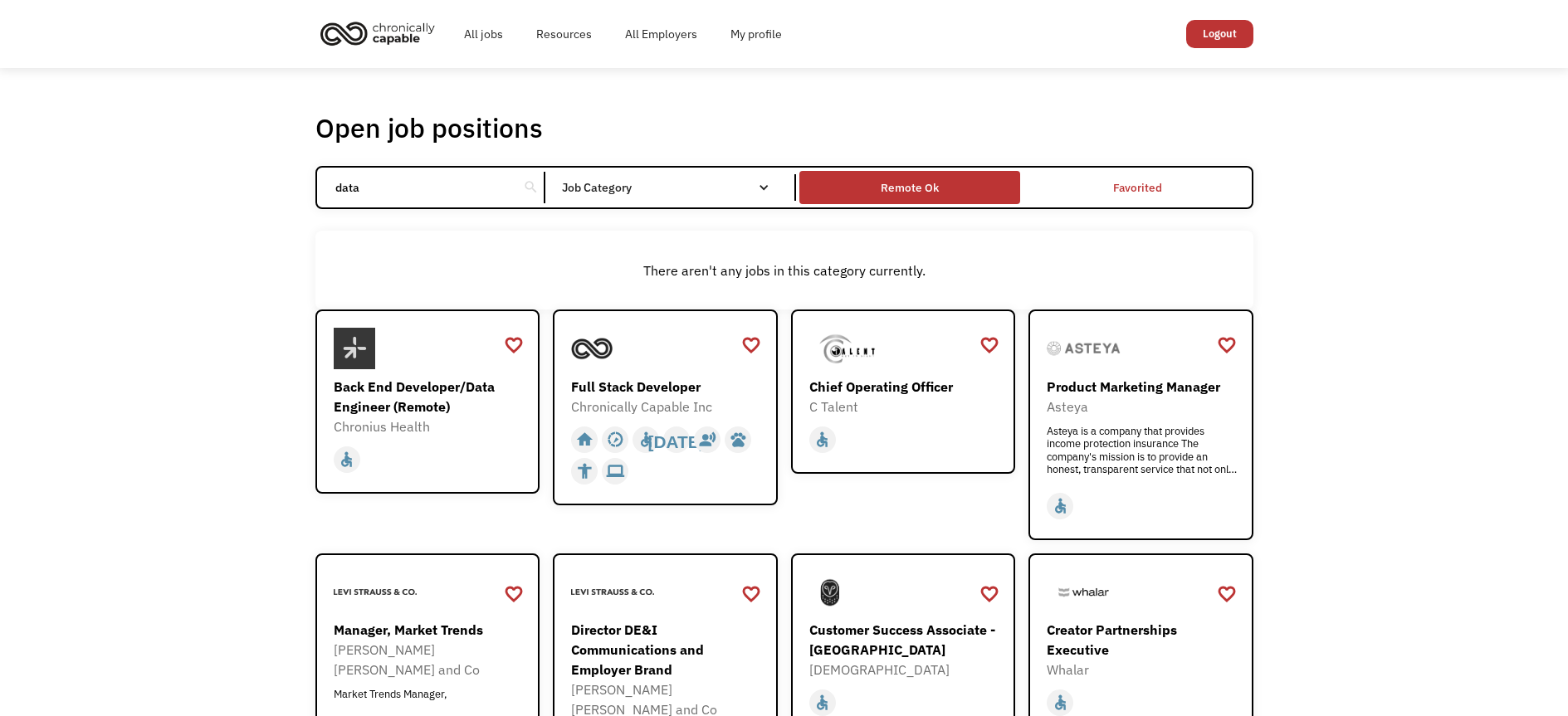
click at [935, 198] on div "Remote Ok" at bounding box center [909, 187] width 58 height 20
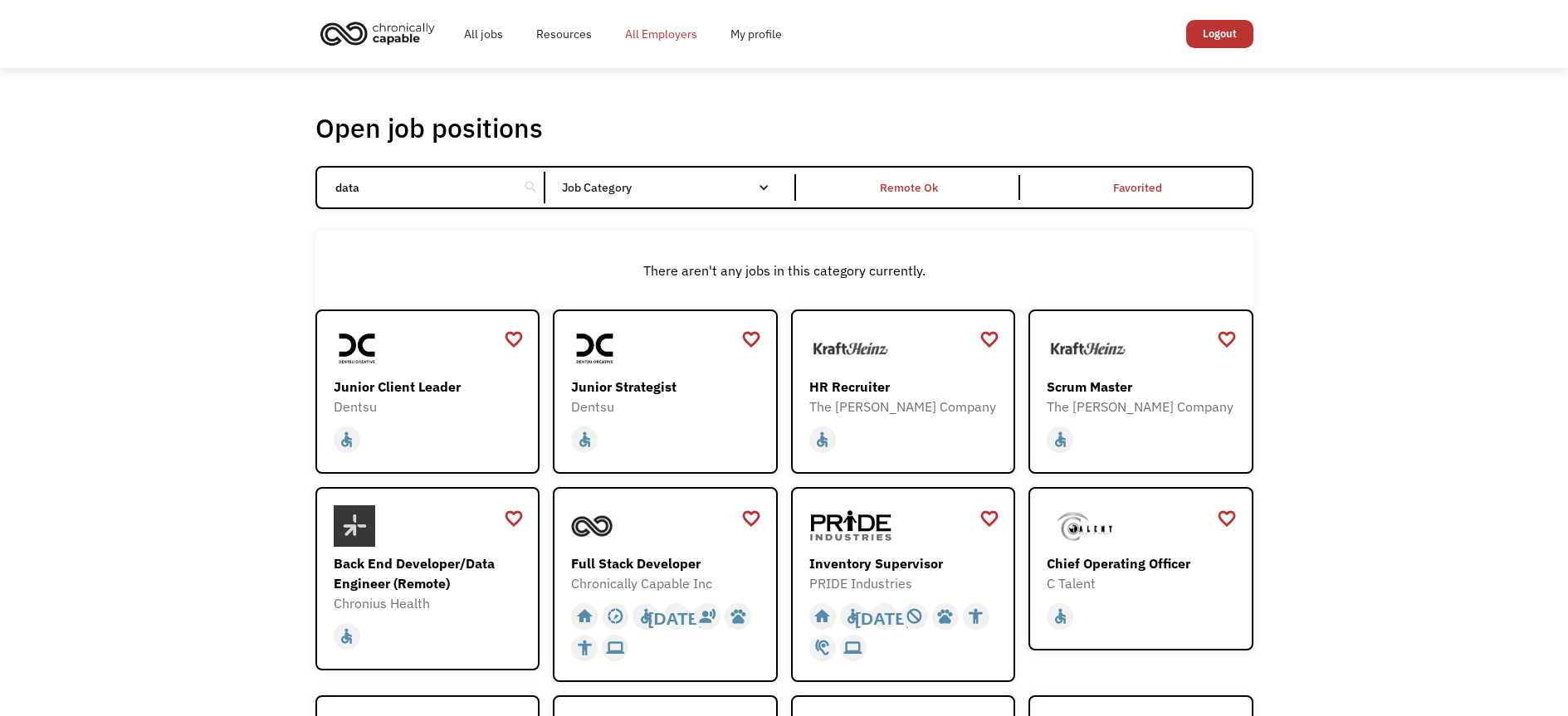
click at [678, 33] on link "All Employers" at bounding box center [661, 34] width 105 height 53
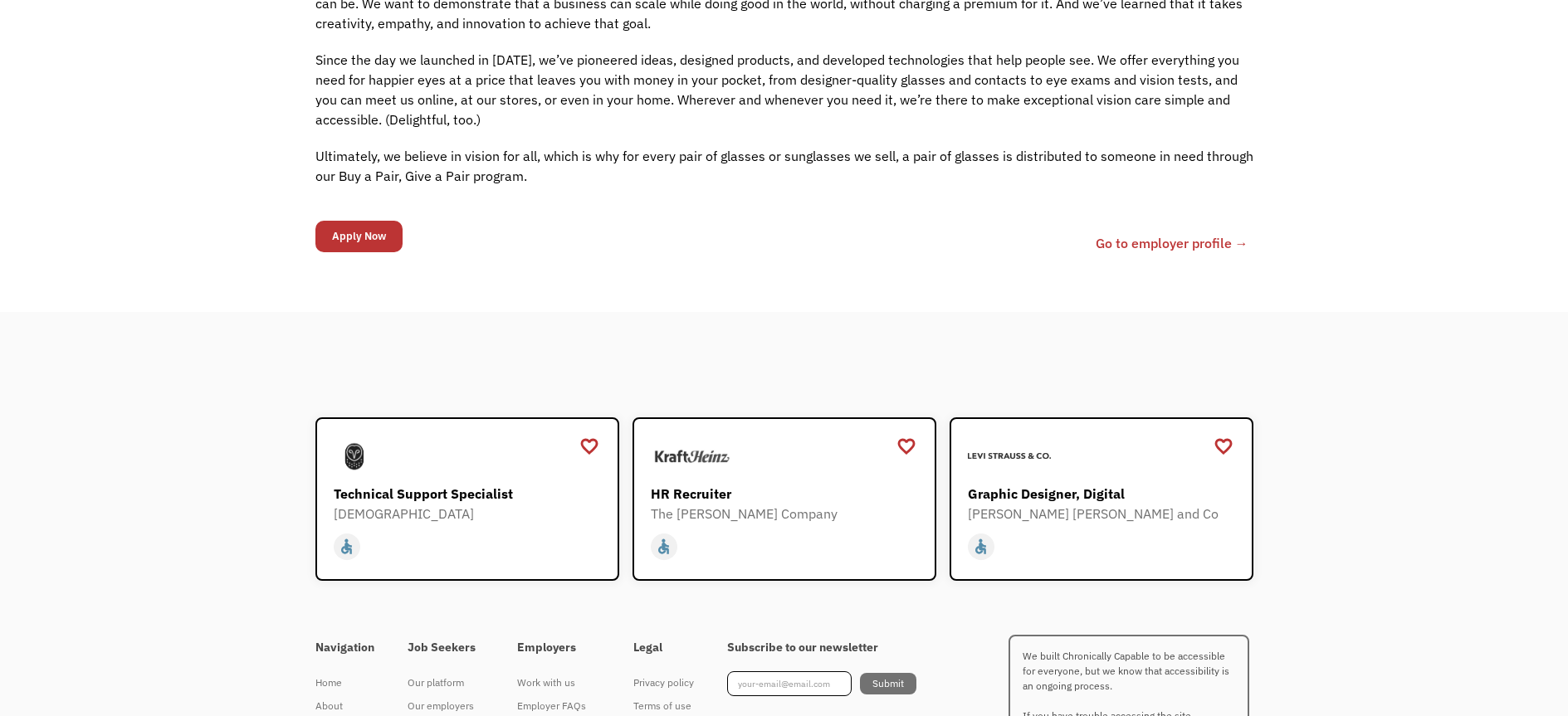
scroll to position [2197, 0]
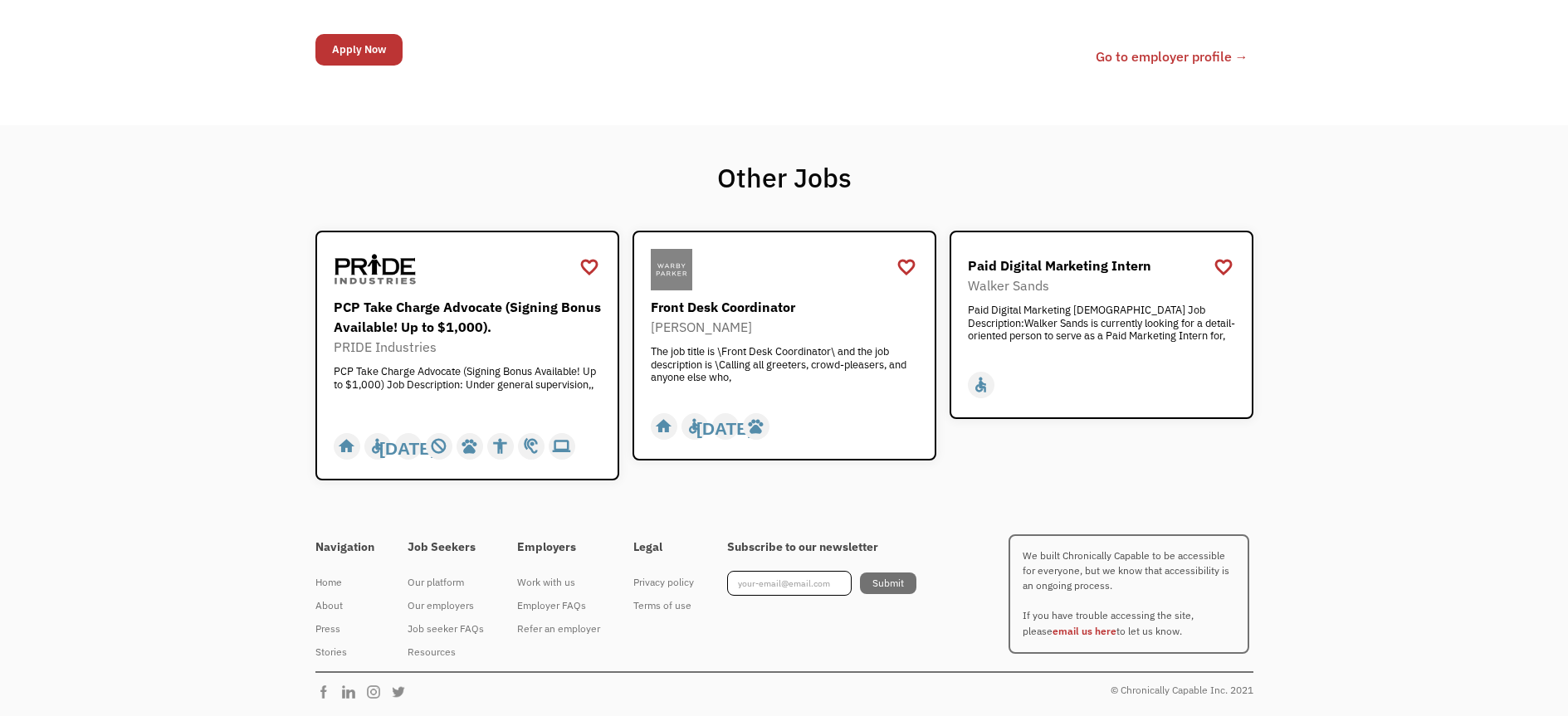
scroll to position [2436, 0]
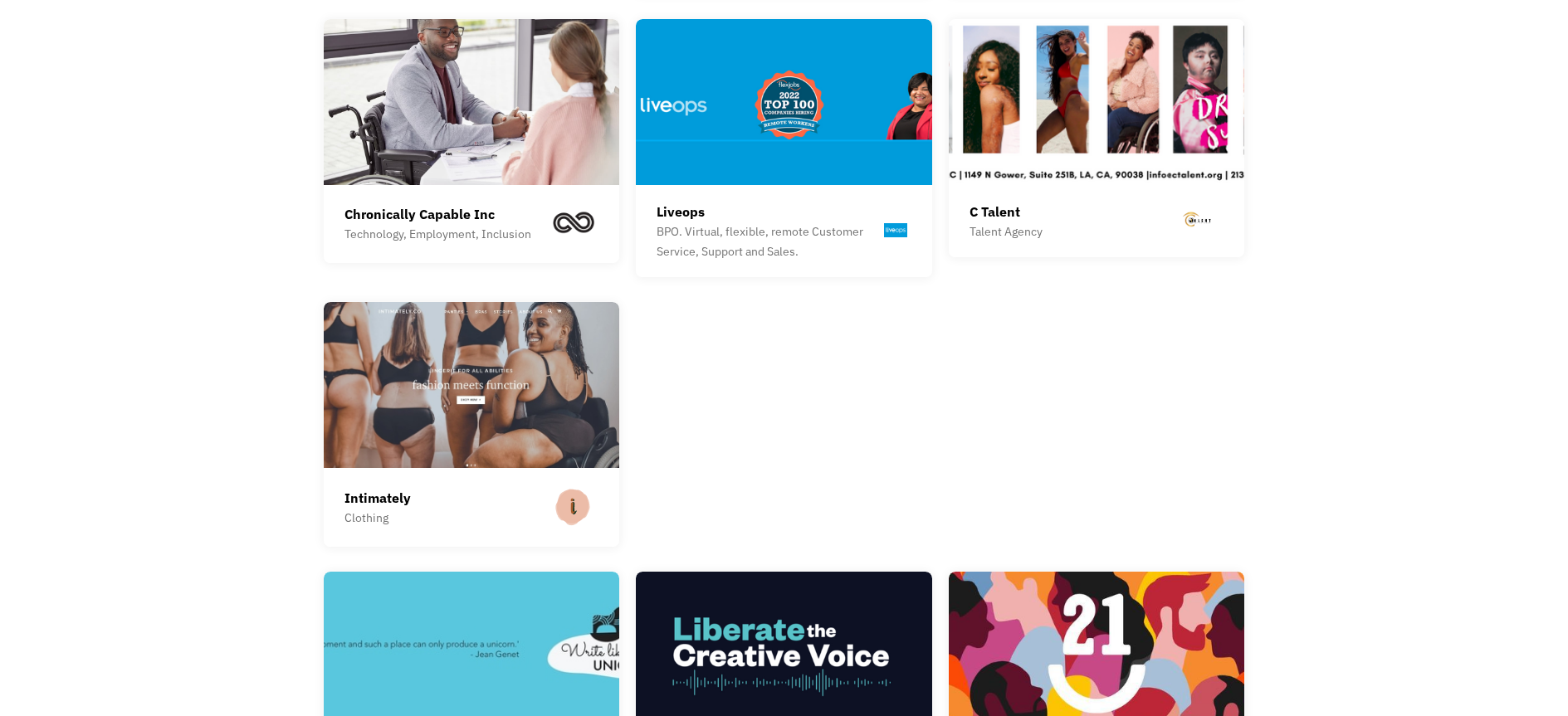
scroll to position [2461, 0]
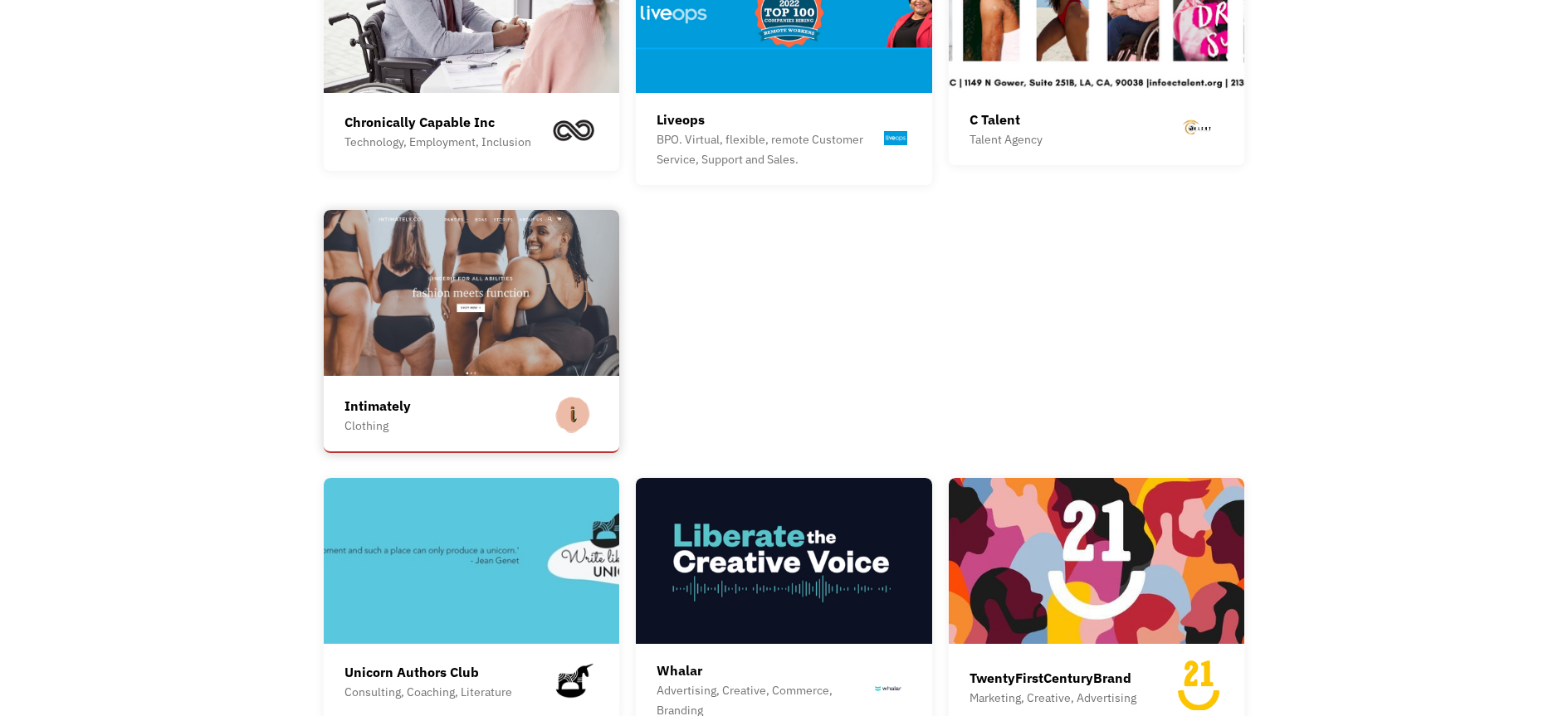
click at [364, 415] on div "Intimately" at bounding box center [378, 405] width 66 height 20
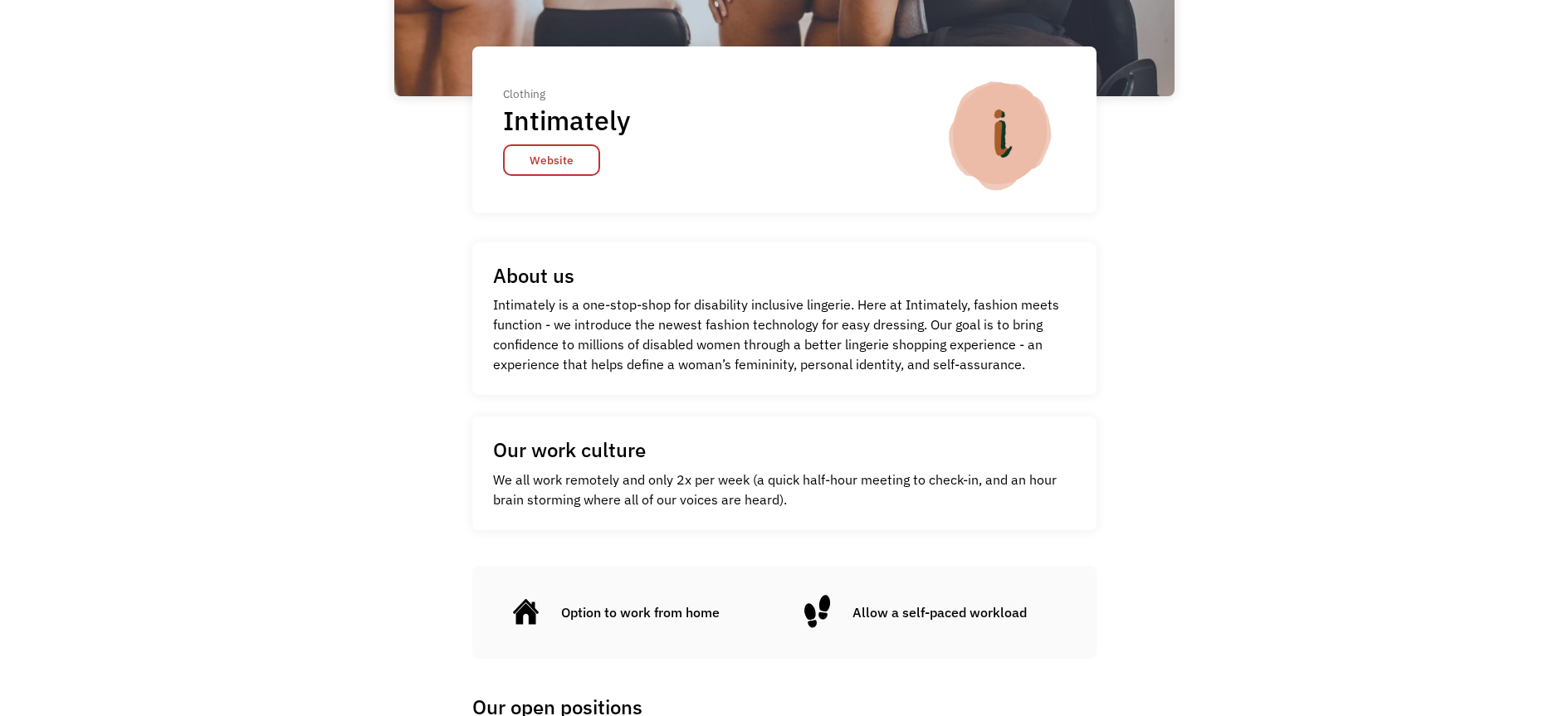
scroll to position [344, 0]
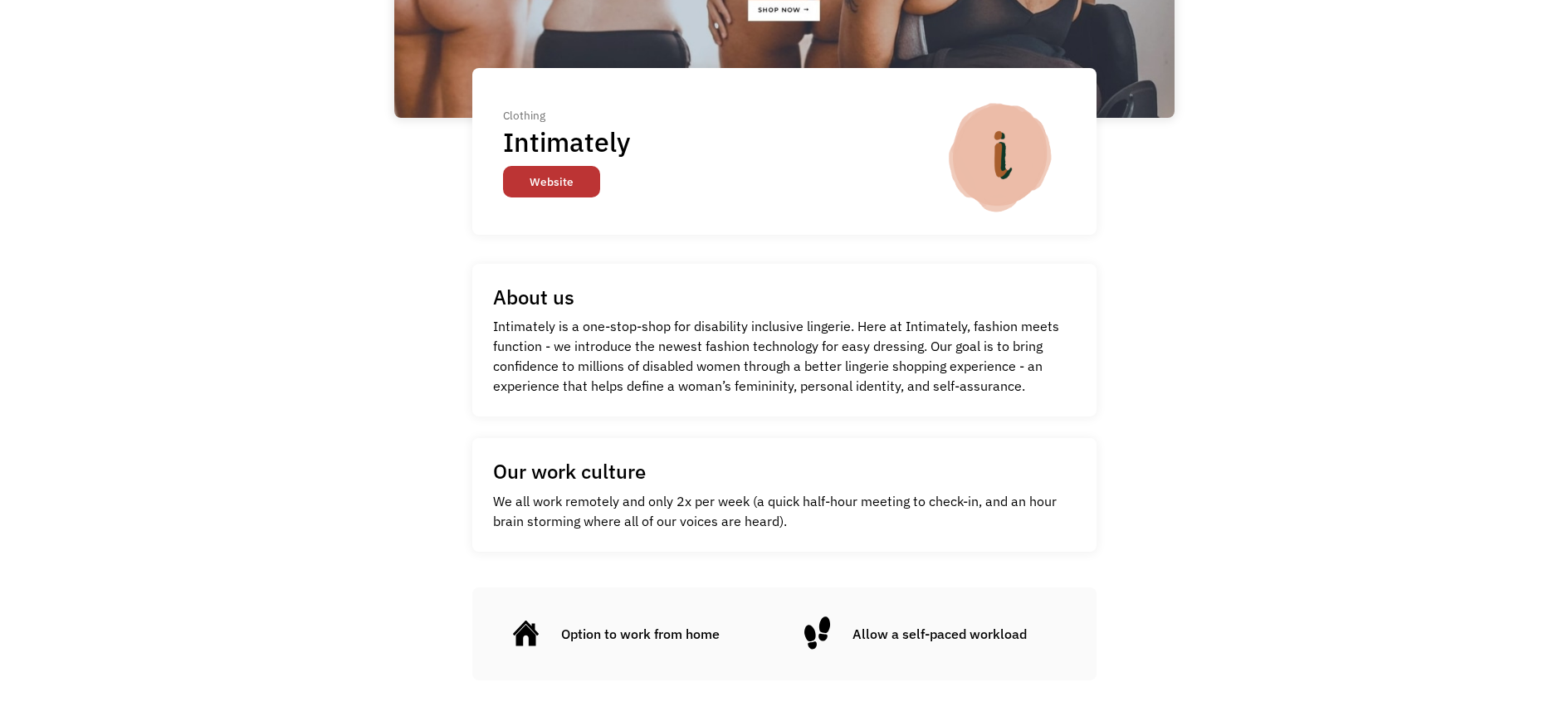
click at [554, 191] on link "Website" at bounding box center [551, 181] width 97 height 31
